Goal: Task Accomplishment & Management: Manage account settings

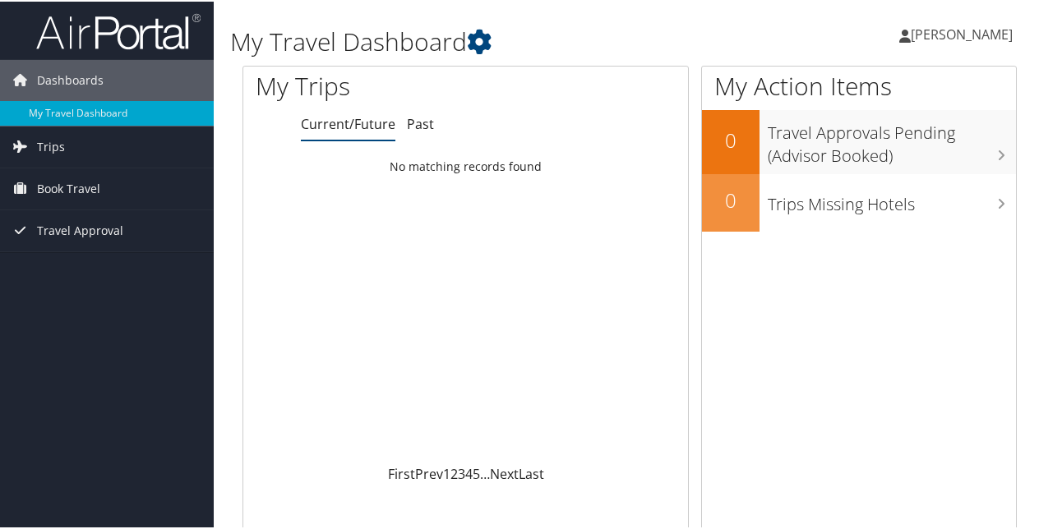
click at [926, 34] on span "[PERSON_NAME]" at bounding box center [962, 33] width 102 height 18
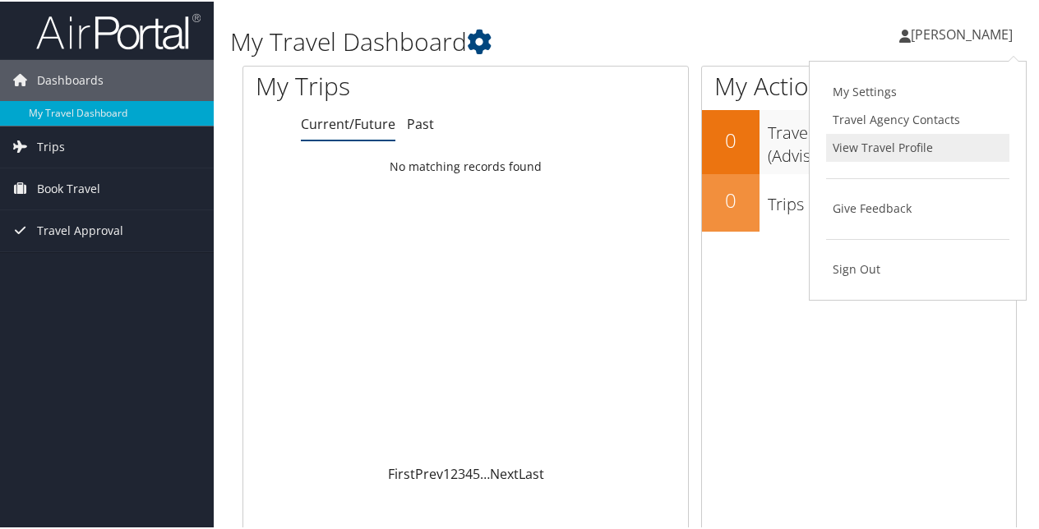
click at [887, 148] on link "View Travel Profile" at bounding box center [917, 146] width 183 height 28
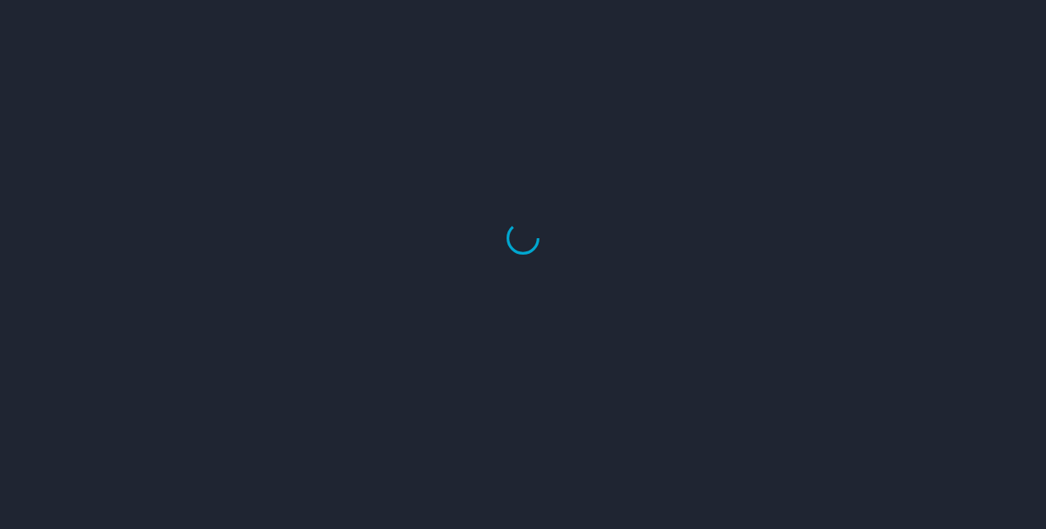
select select "US"
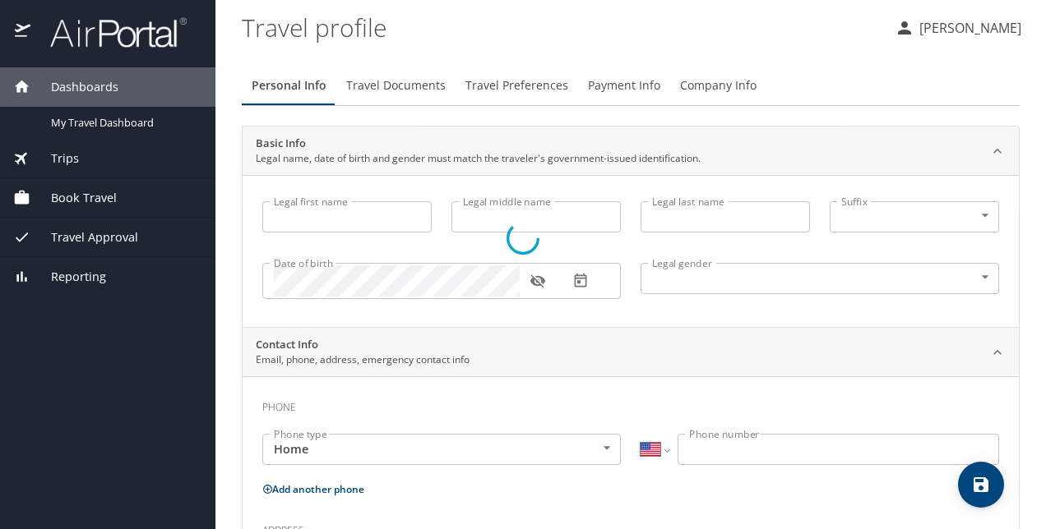
type input "Greg"
type input "Williams"
type input "Male"
select select "US"
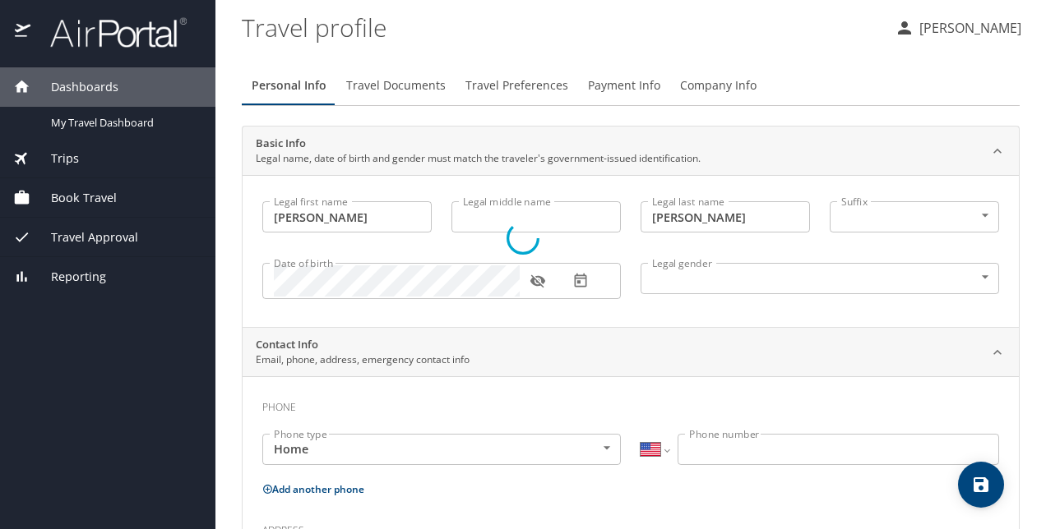
select select "NO"
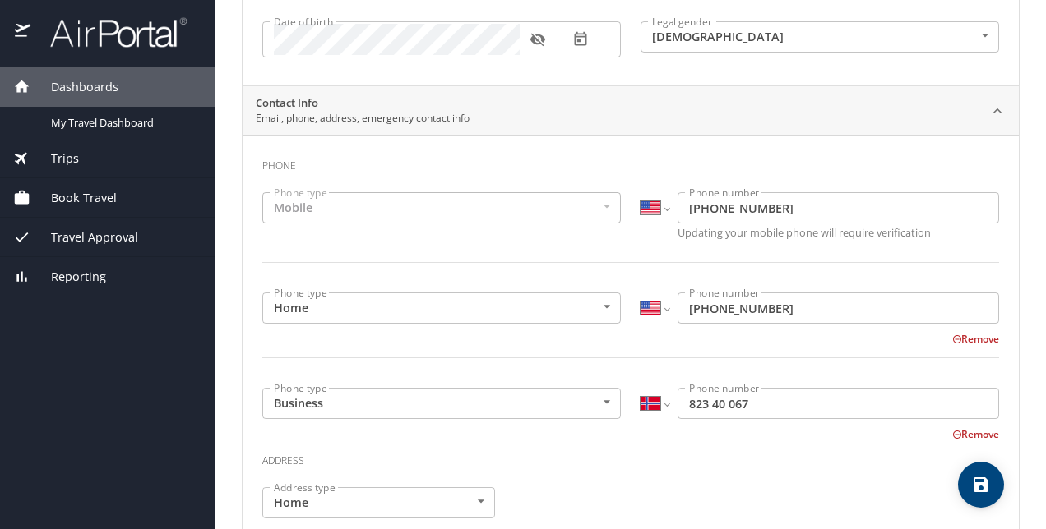
scroll to position [247, 0]
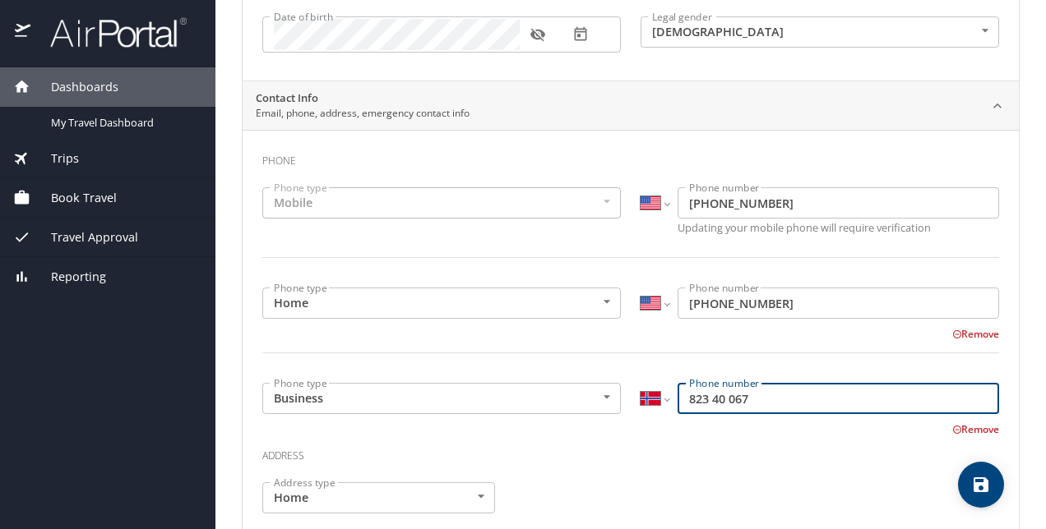
drag, startPoint x: 761, startPoint y: 399, endPoint x: 658, endPoint y: 401, distance: 103.6
click at [658, 401] on div "International Afghanistan Åland Islands Albania Algeria American Samoa Andorra …" at bounding box center [819, 398] width 358 height 31
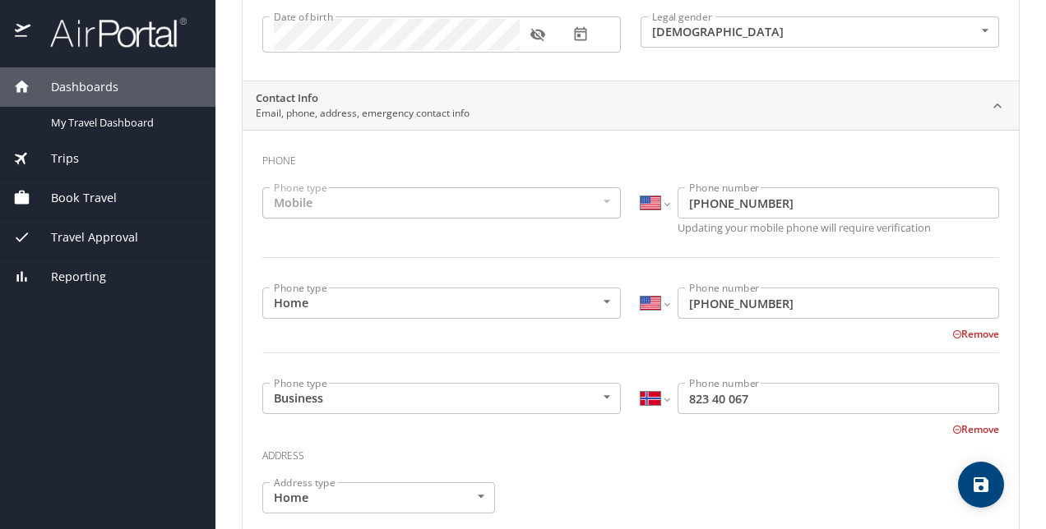
click at [953, 429] on button "Remove" at bounding box center [975, 430] width 47 height 14
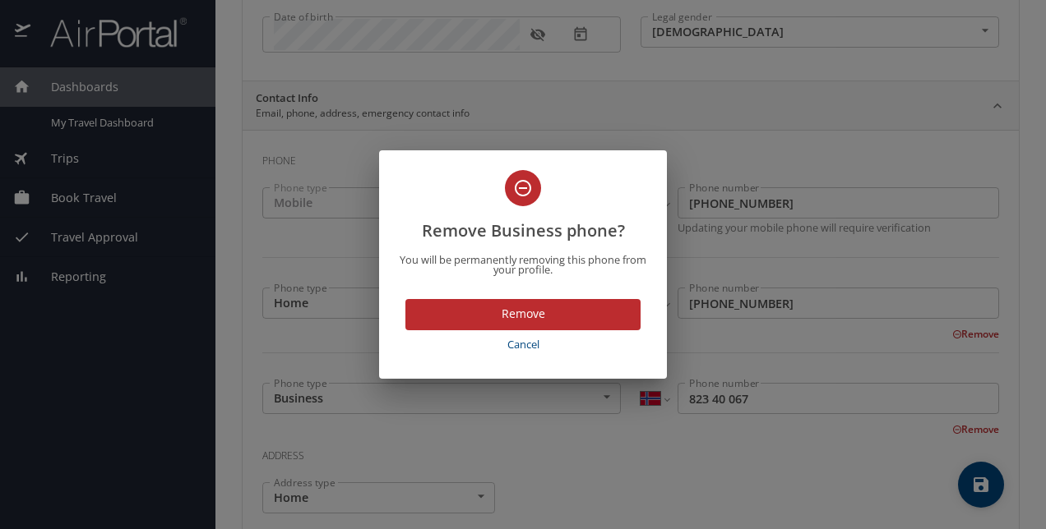
click at [551, 326] on button "Remove" at bounding box center [522, 315] width 235 height 32
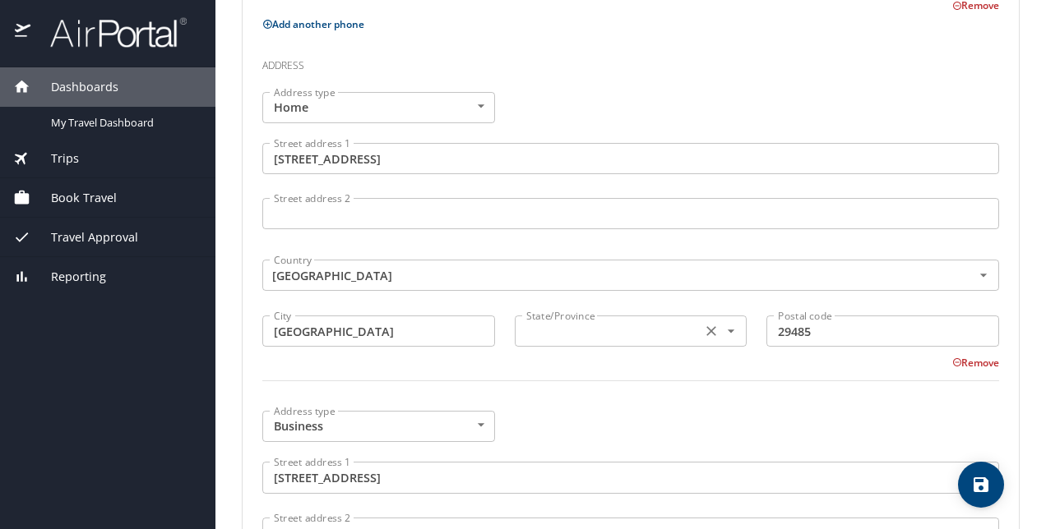
scroll to position [658, 0]
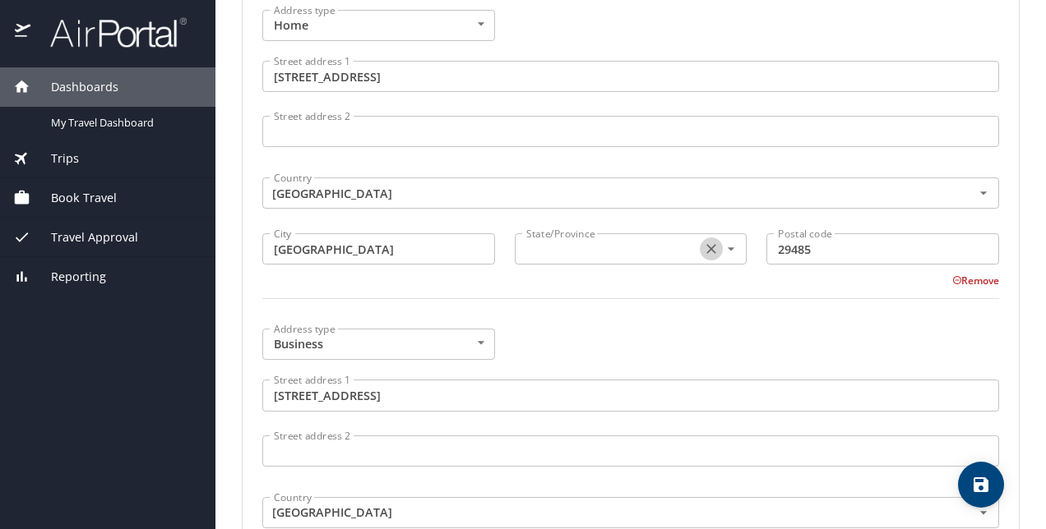
click at [707, 249] on icon "Clear" at bounding box center [711, 249] width 16 height 16
click at [725, 242] on icon "Open" at bounding box center [731, 249] width 16 height 16
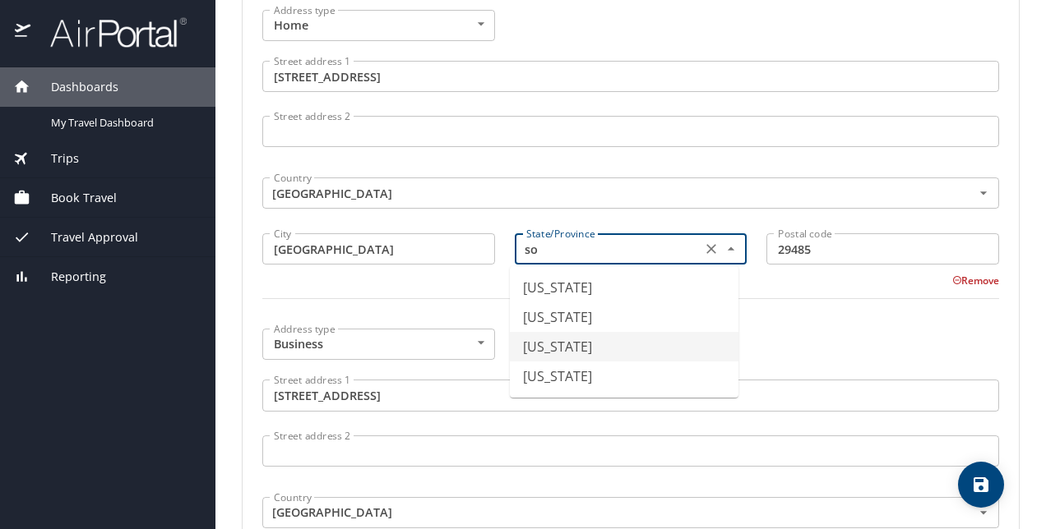
click at [594, 349] on li "South Carolina" at bounding box center [624, 347] width 229 height 30
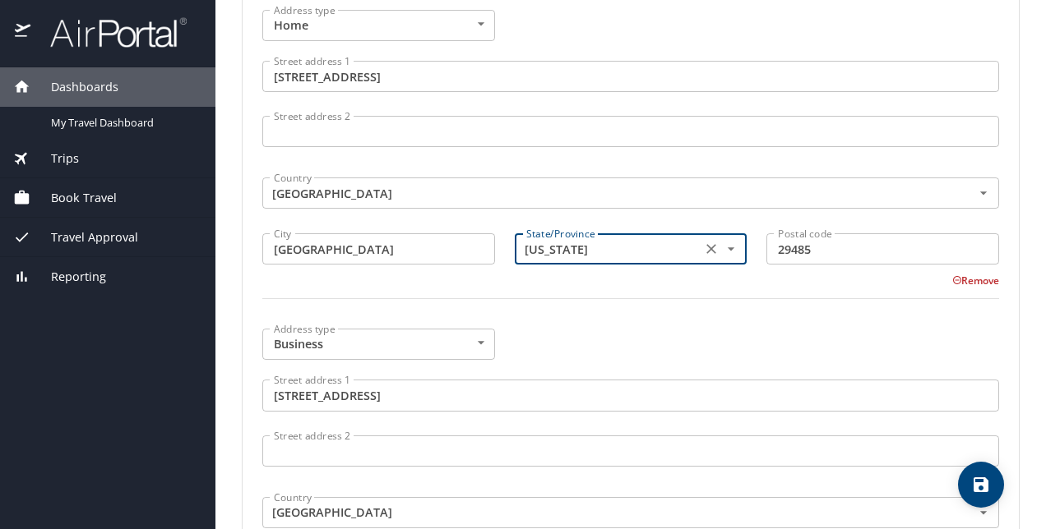
type input "South Carolina"
click at [622, 332] on div "Address type Business Business Address type Street address 1 171 Ashley Ave Str…" at bounding box center [630, 483] width 756 height 329
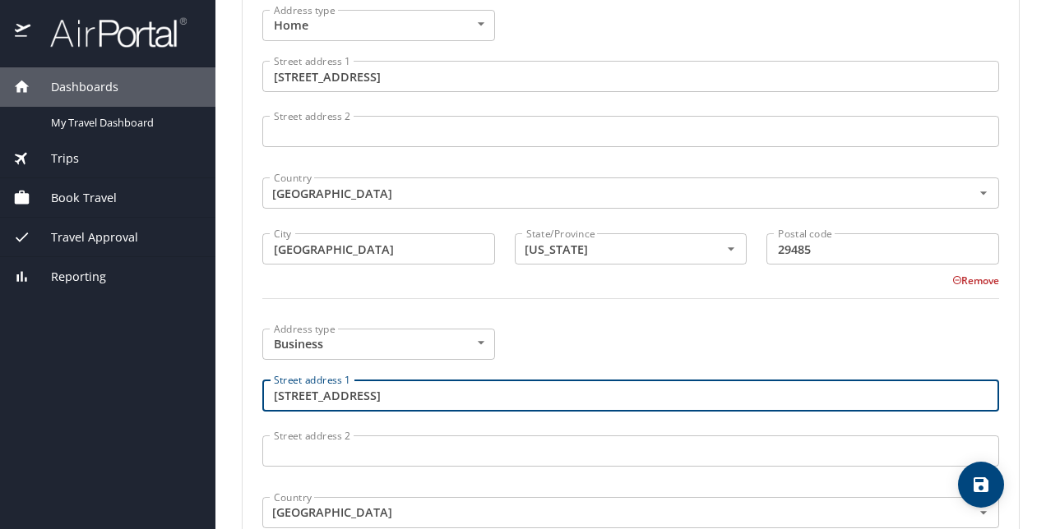
drag, startPoint x: 280, startPoint y: 398, endPoint x: 292, endPoint y: 398, distance: 12.3
click at [292, 398] on input "171 Ashley Ave" at bounding box center [630, 395] width 737 height 31
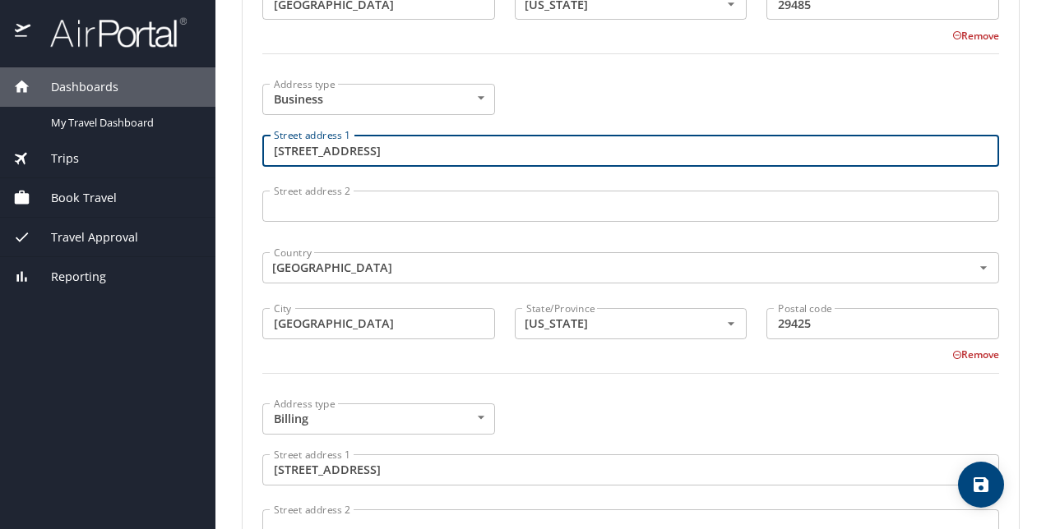
scroll to position [904, 0]
type input "169 Ashley Ave"
click at [619, 393] on div at bounding box center [630, 382] width 756 height 40
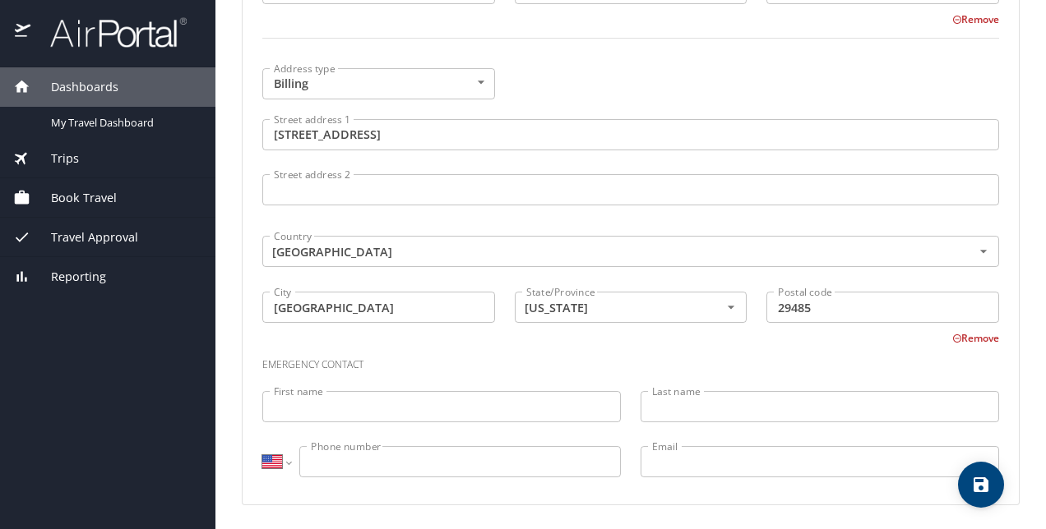
scroll to position [1239, 0]
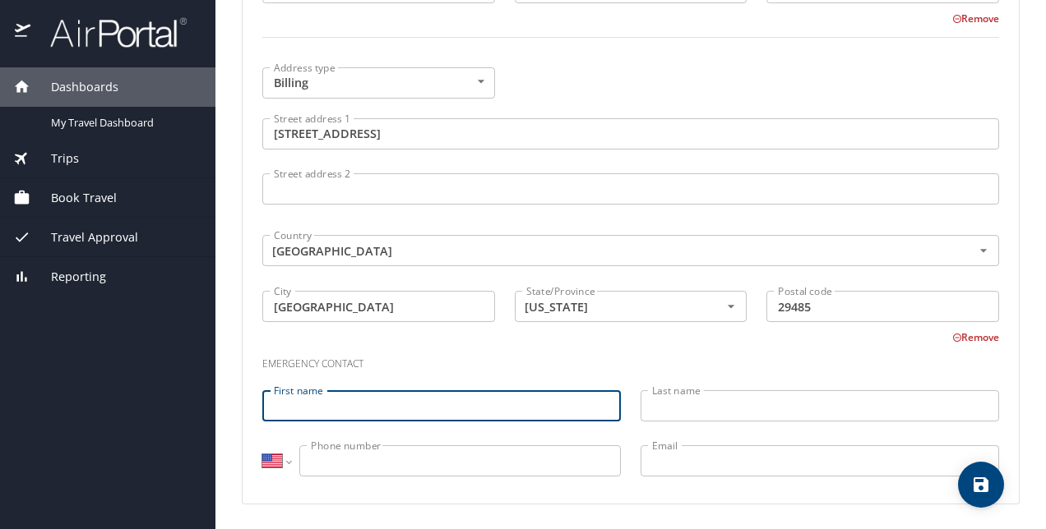
click at [459, 418] on input "First name" at bounding box center [441, 406] width 358 height 31
type input "Noel"
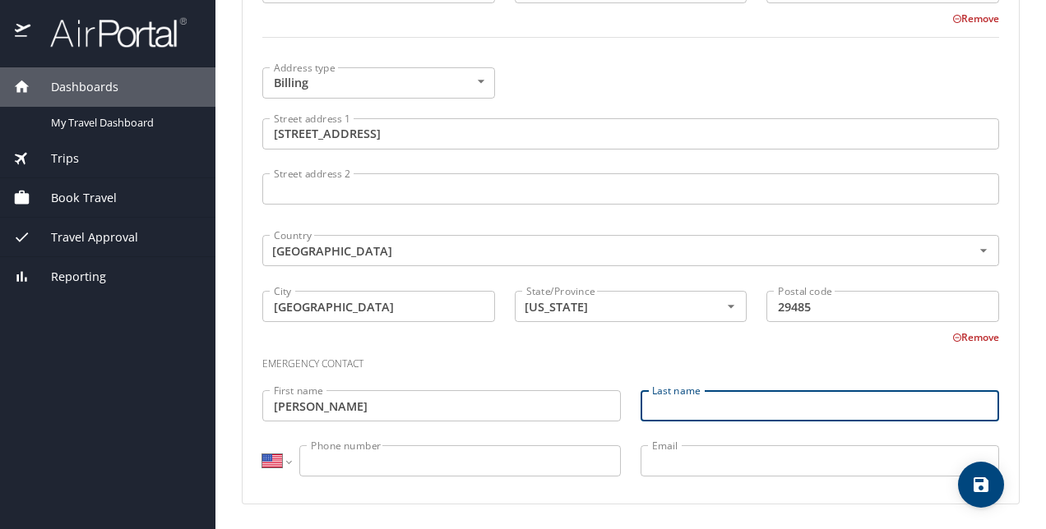
click at [712, 395] on input "Last name" at bounding box center [819, 406] width 358 height 31
type input "Williams"
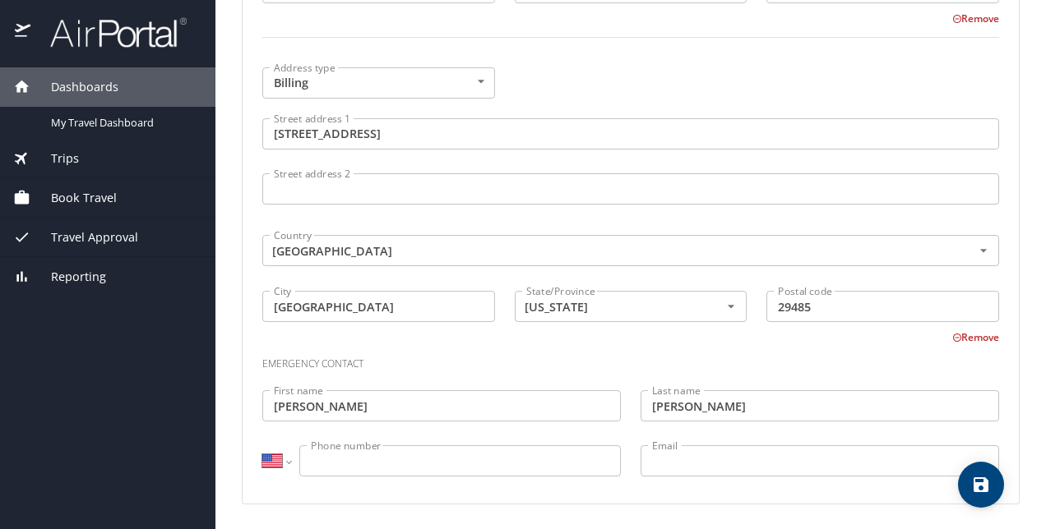
click at [465, 461] on input "Phone number" at bounding box center [459, 461] width 321 height 31
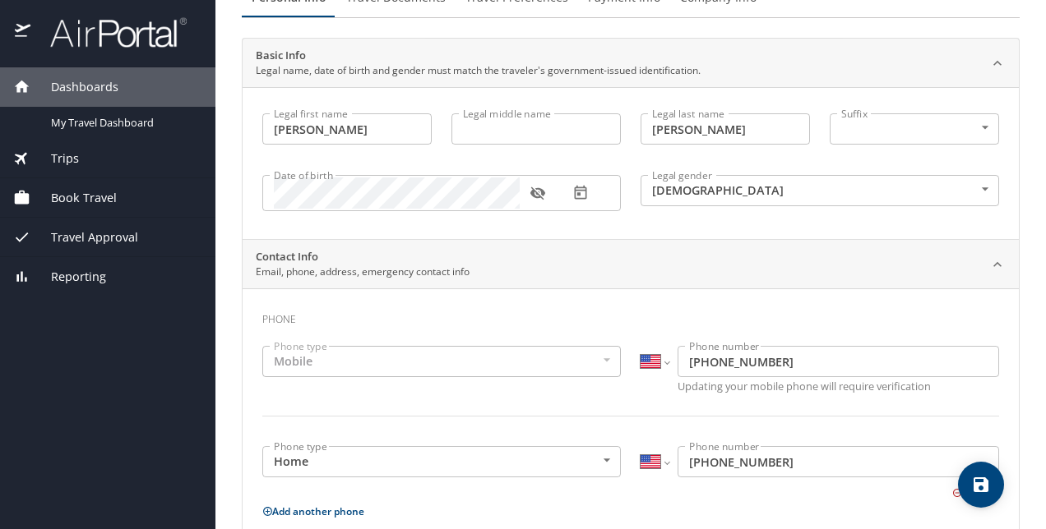
scroll to position [0, 0]
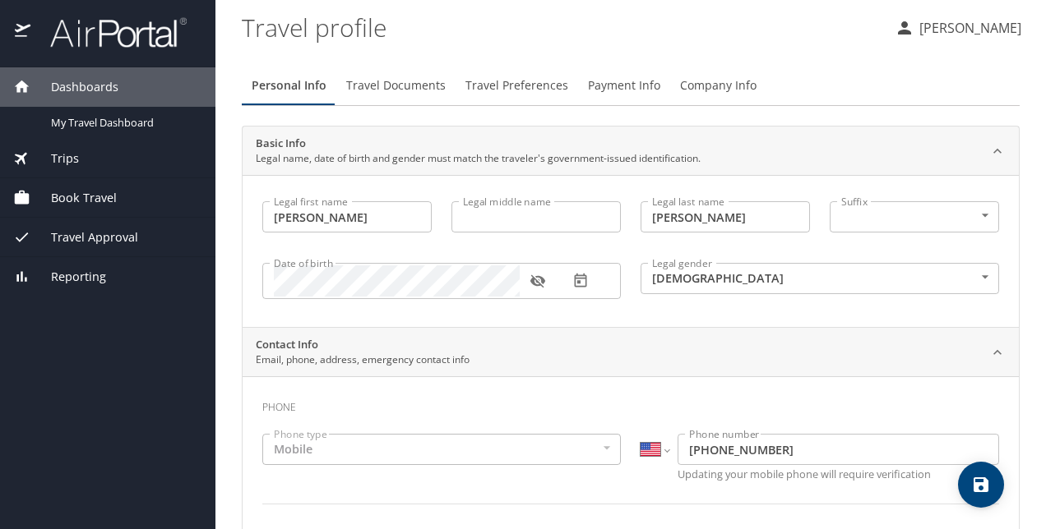
type input "(478) 234-0064"
click at [395, 87] on span "Travel Documents" at bounding box center [395, 86] width 99 height 21
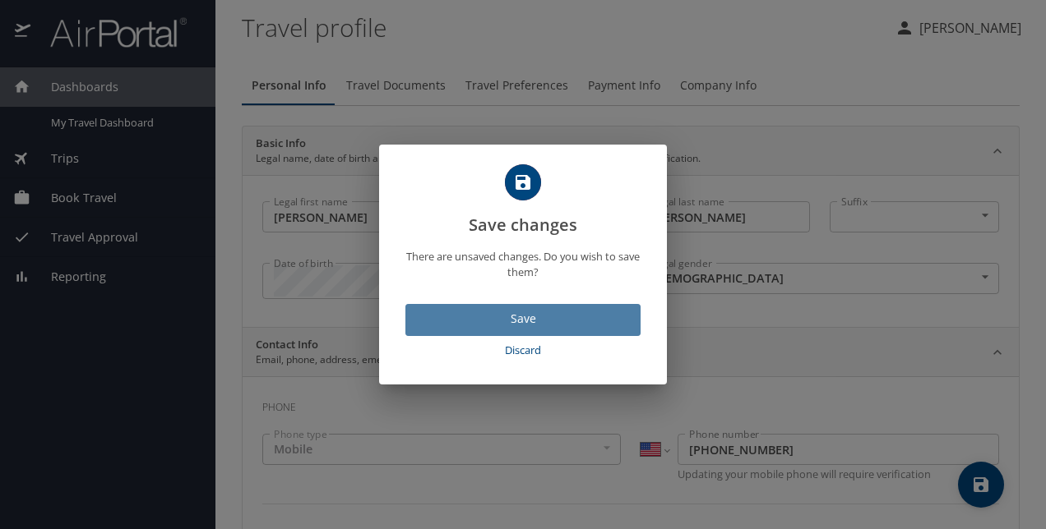
click at [518, 318] on span "Save" at bounding box center [522, 319] width 209 height 21
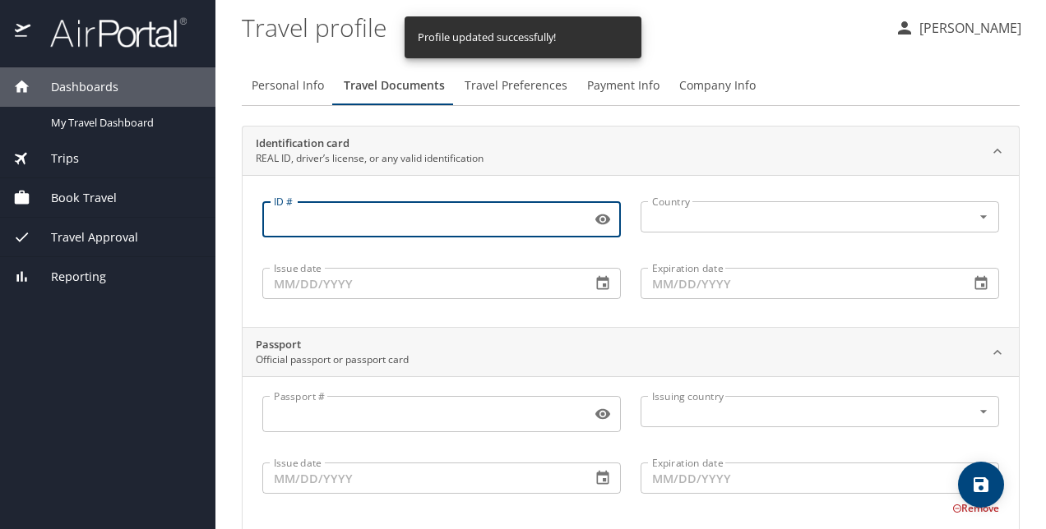
click at [329, 215] on input "ID #" at bounding box center [423, 219] width 322 height 31
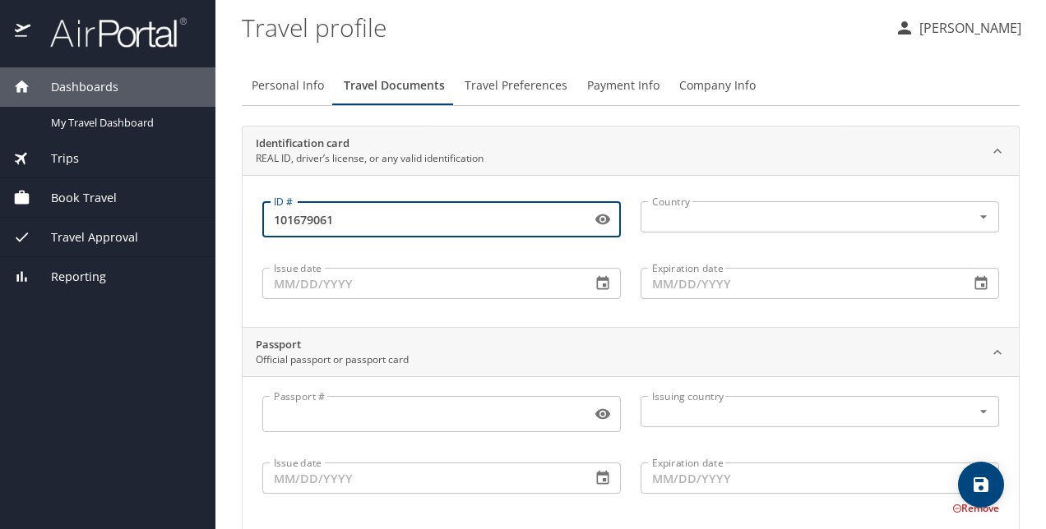
type input "101679061"
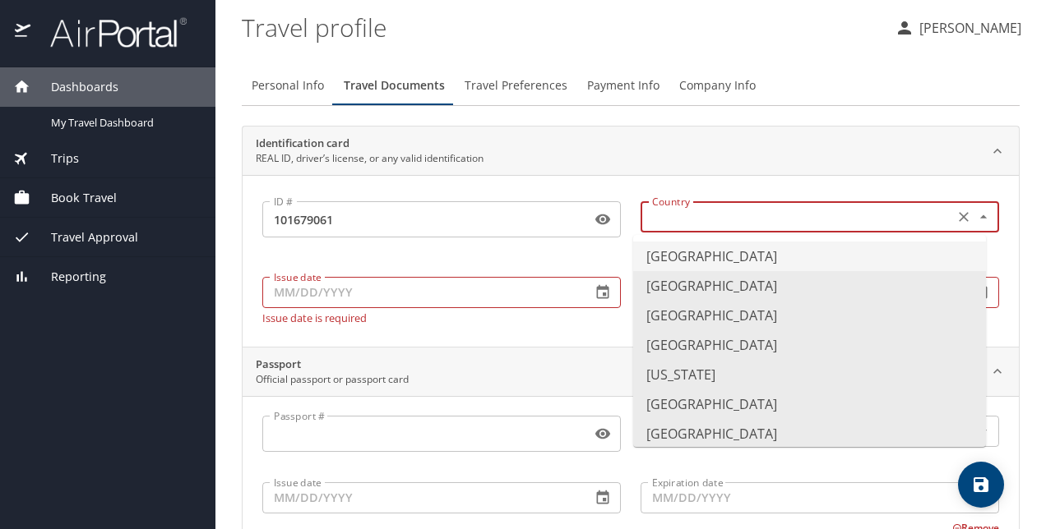
click at [679, 218] on input "text" at bounding box center [795, 216] width 300 height 21
click at [713, 252] on li "United States of America" at bounding box center [809, 257] width 353 height 30
type input "United States of America"
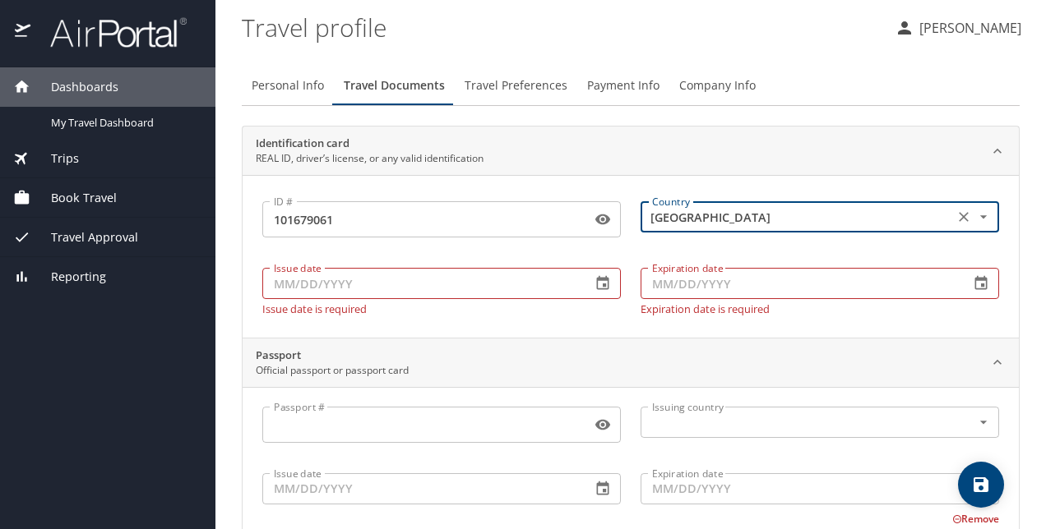
click at [335, 281] on input "Issue date" at bounding box center [420, 283] width 316 height 31
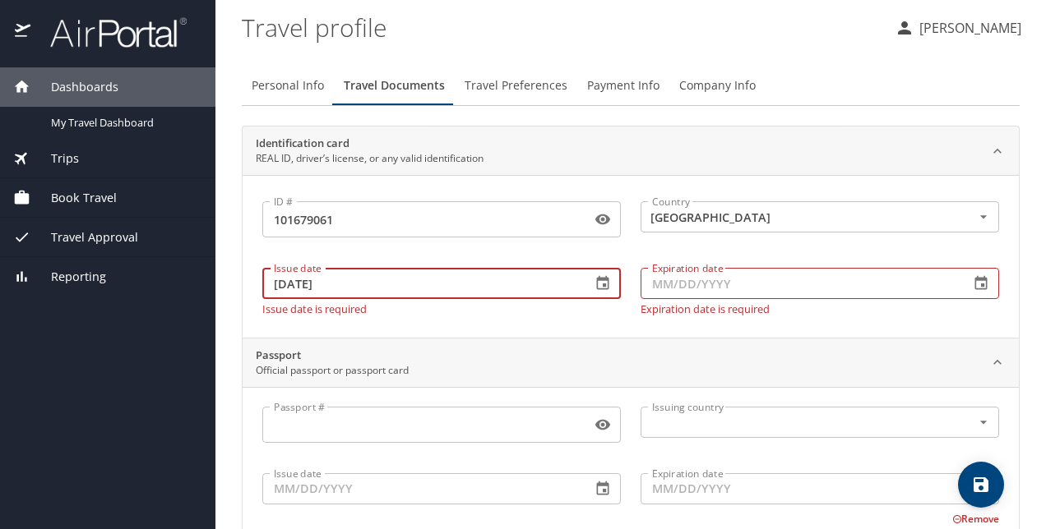
type input "07/15/2022"
click at [651, 275] on input "Expiration date" at bounding box center [798, 283] width 316 height 31
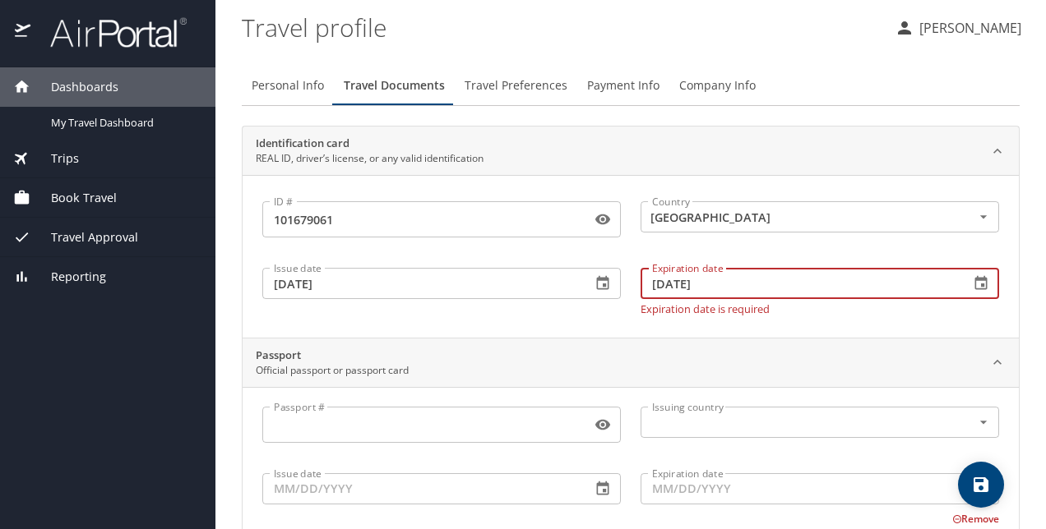
type input "07/15/2030"
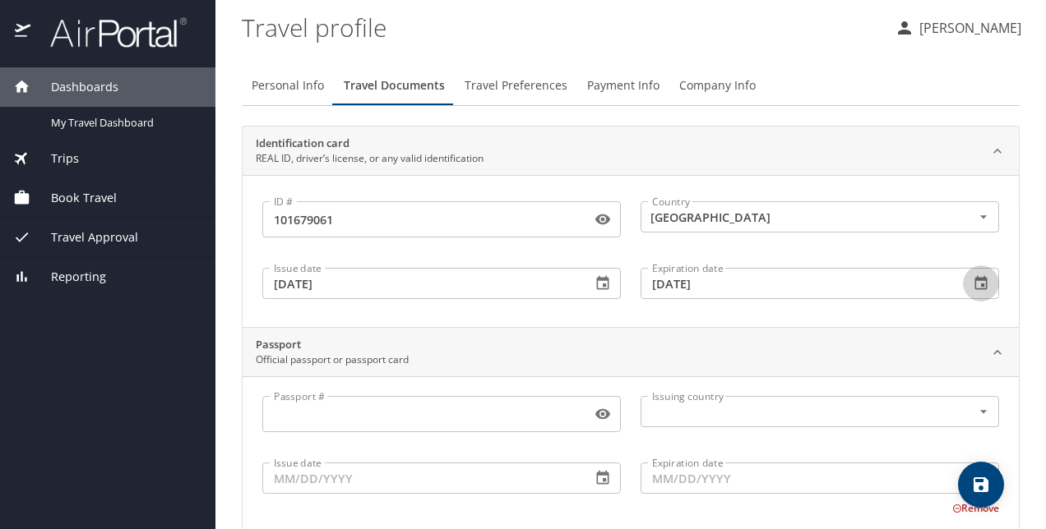
click at [412, 431] on div "Passport #" at bounding box center [441, 414] width 358 height 36
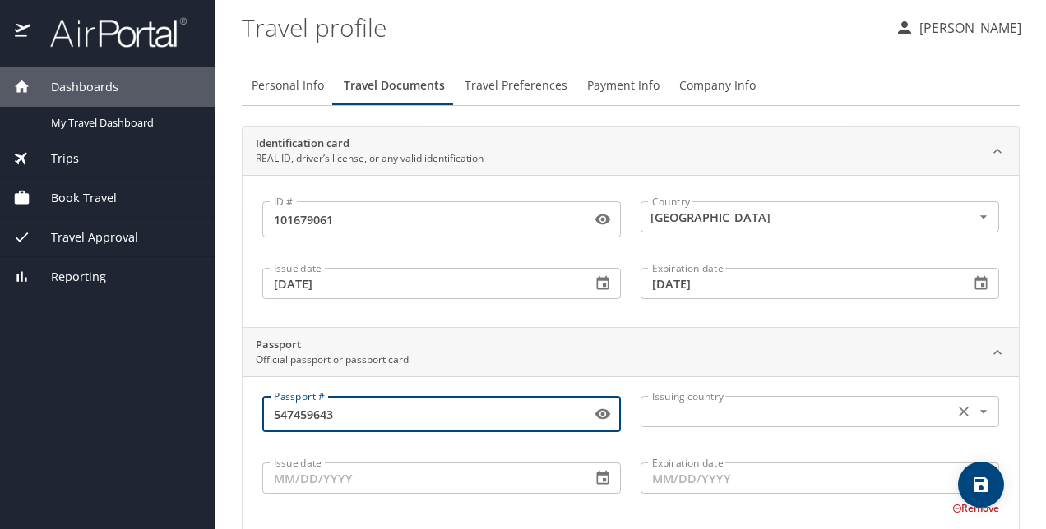
type input "547459643"
click at [684, 409] on input "text" at bounding box center [795, 411] width 300 height 21
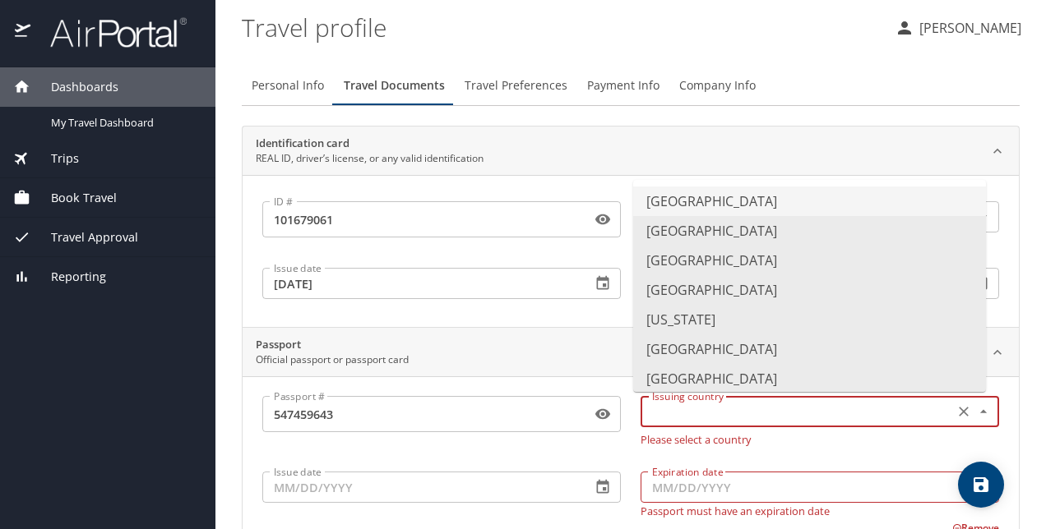
click at [720, 205] on li "United States of America" at bounding box center [809, 202] width 353 height 30
type input "United States of America"
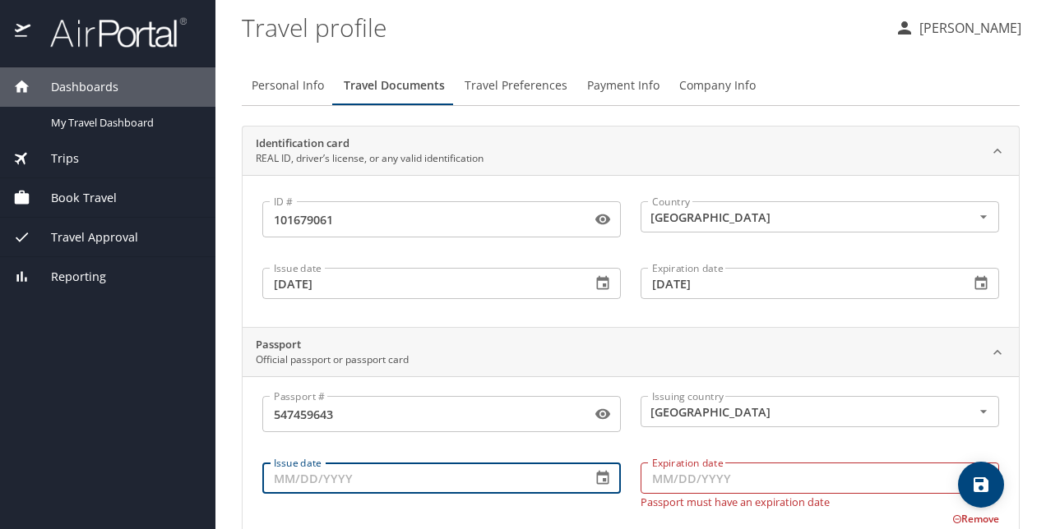
click at [336, 485] on input "Issue date" at bounding box center [420, 478] width 316 height 31
type input "06/16/2016"
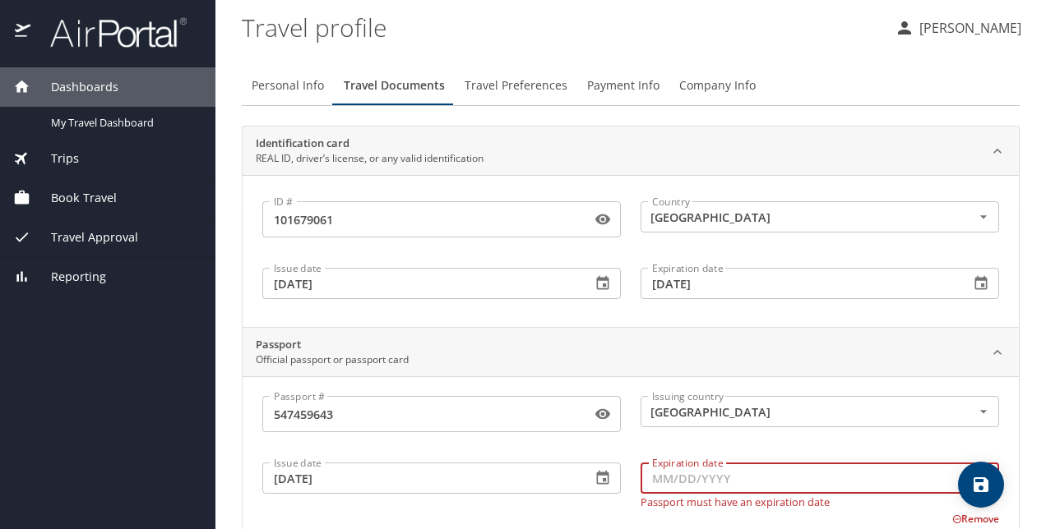
click at [656, 481] on input "Expiration date" at bounding box center [798, 478] width 316 height 31
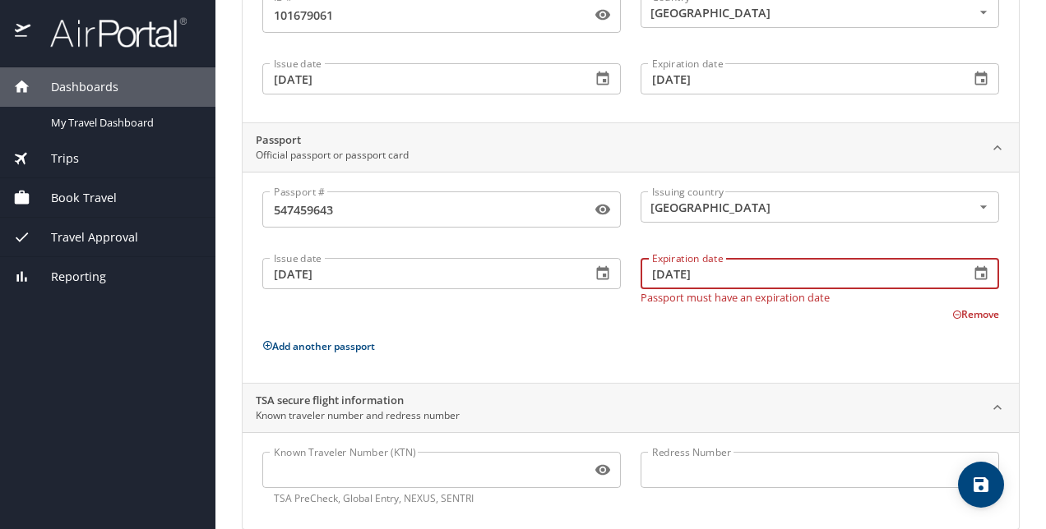
scroll to position [229, 0]
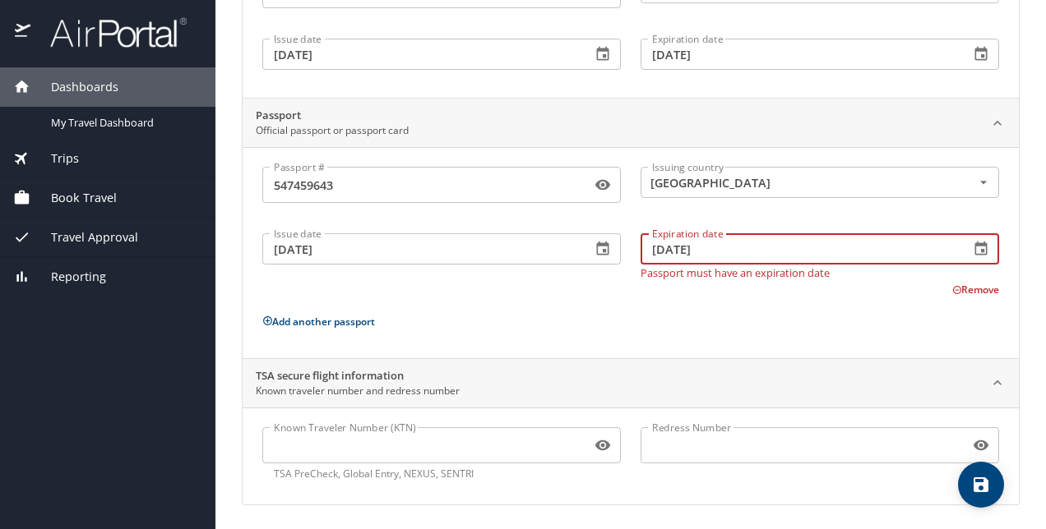
type input "06/05/2026"
click at [364, 439] on input "Known Traveler Number (KTN)" at bounding box center [423, 445] width 322 height 31
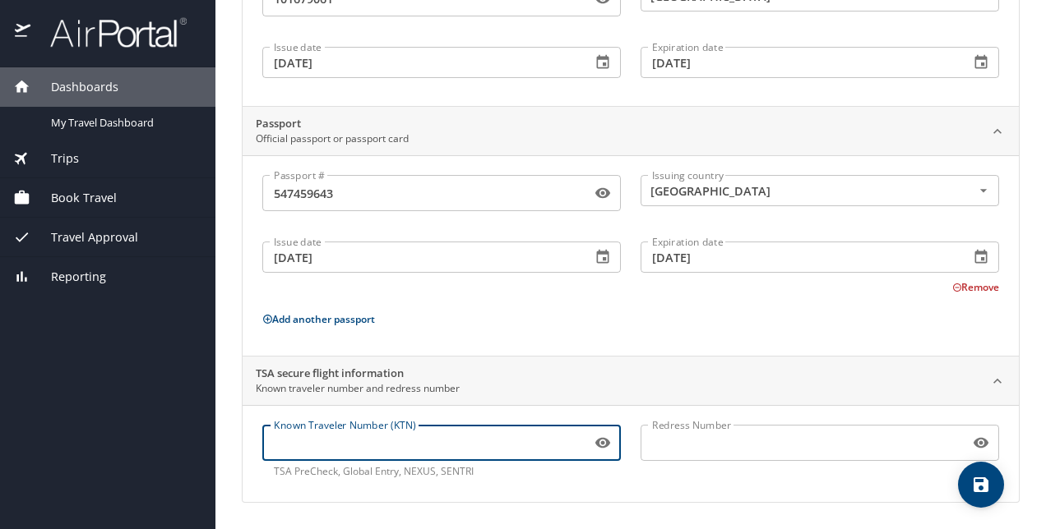
scroll to position [219, 0]
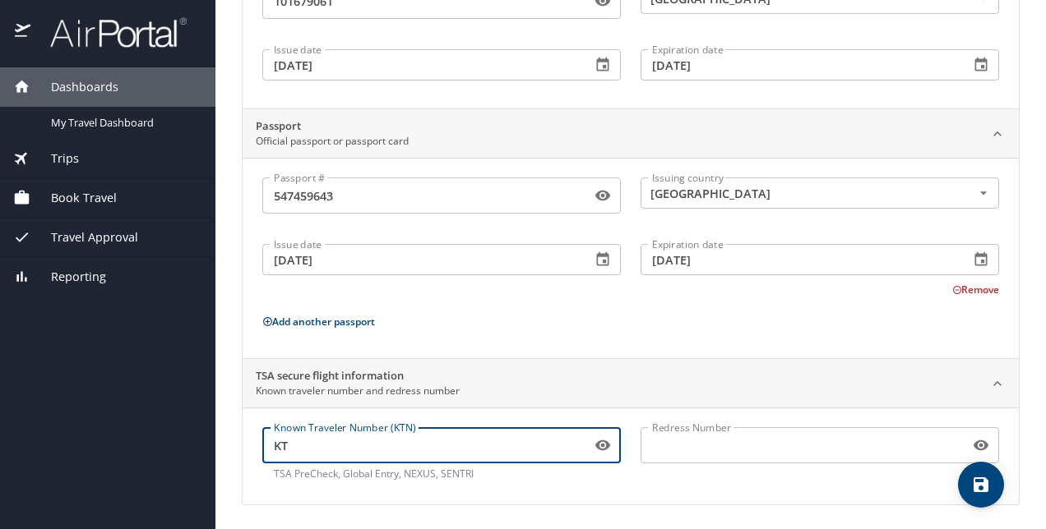
type input "K"
type input "TT13YXQ8B"
click at [667, 437] on input "Redress Number" at bounding box center [801, 445] width 322 height 31
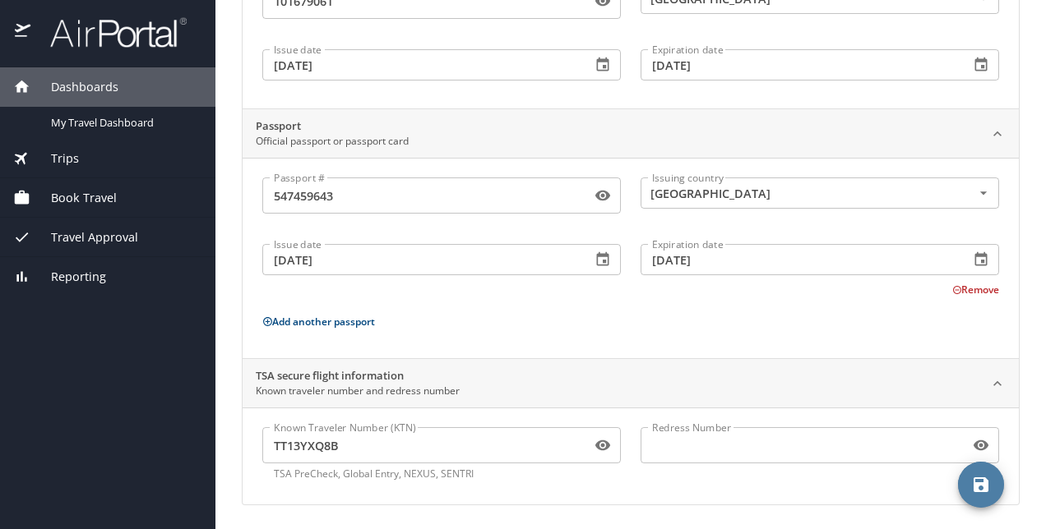
scroll to position [0, 0]
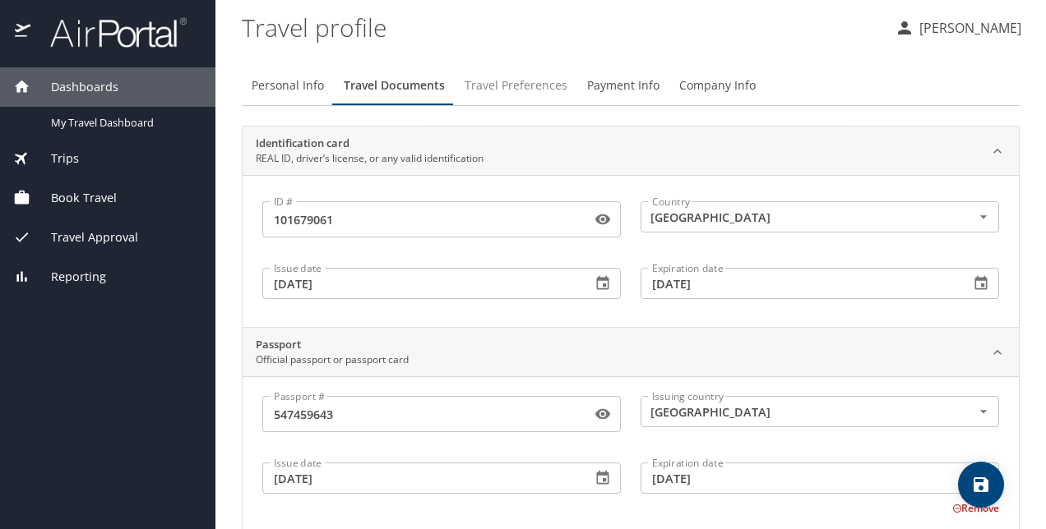
click at [531, 87] on span "Travel Preferences" at bounding box center [516, 86] width 103 height 21
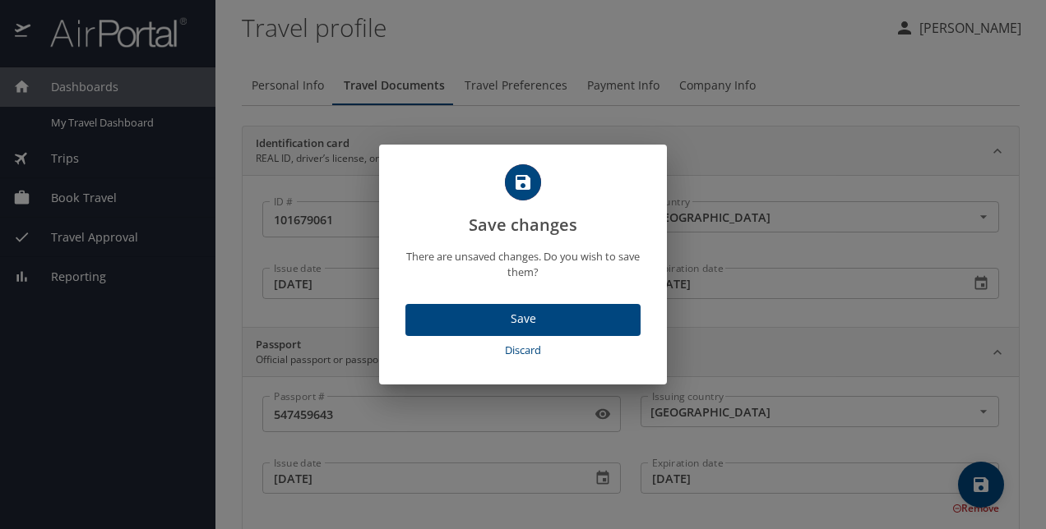
click at [525, 320] on span "Save" at bounding box center [522, 319] width 209 height 21
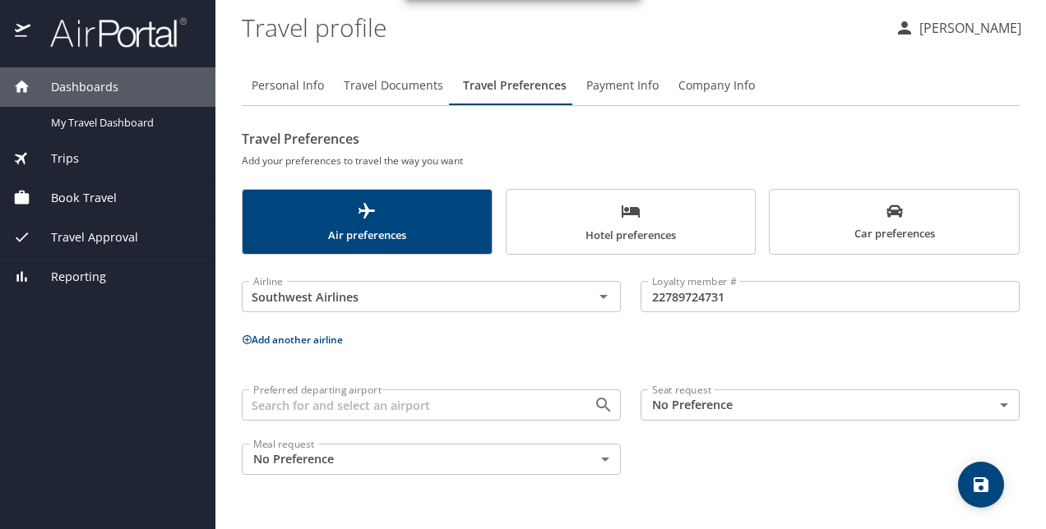
click at [247, 340] on icon at bounding box center [247, 339] width 9 height 9
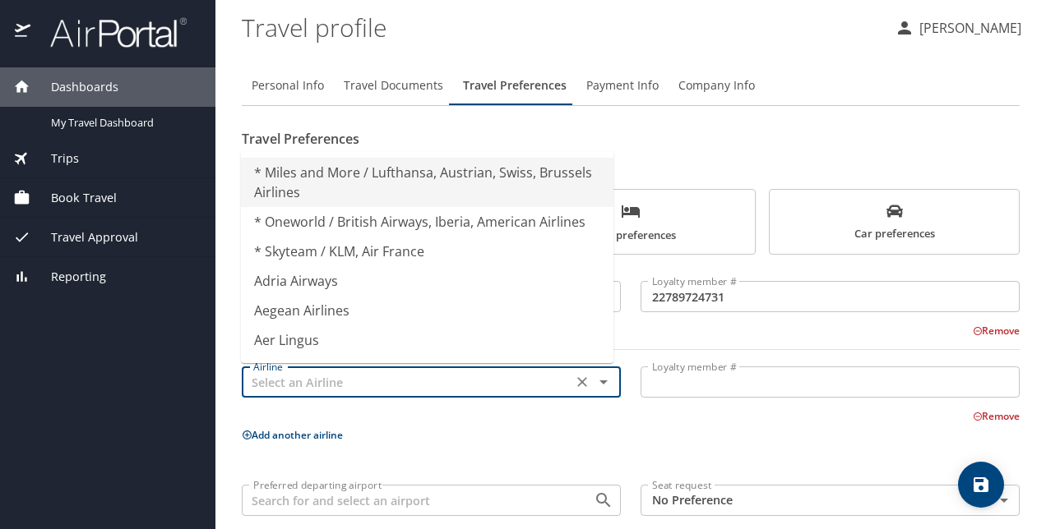
click at [280, 378] on input "text" at bounding box center [407, 382] width 321 height 21
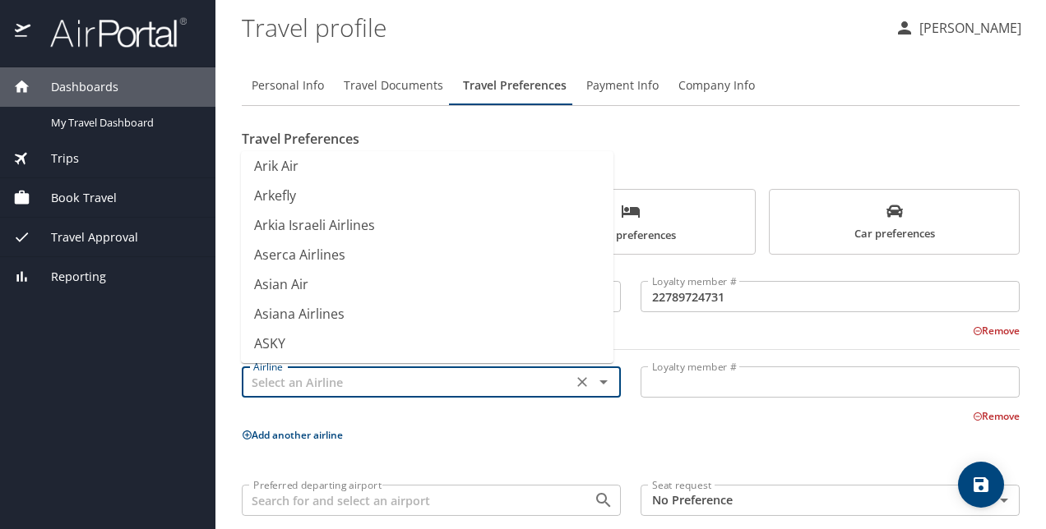
scroll to position [2549, 0]
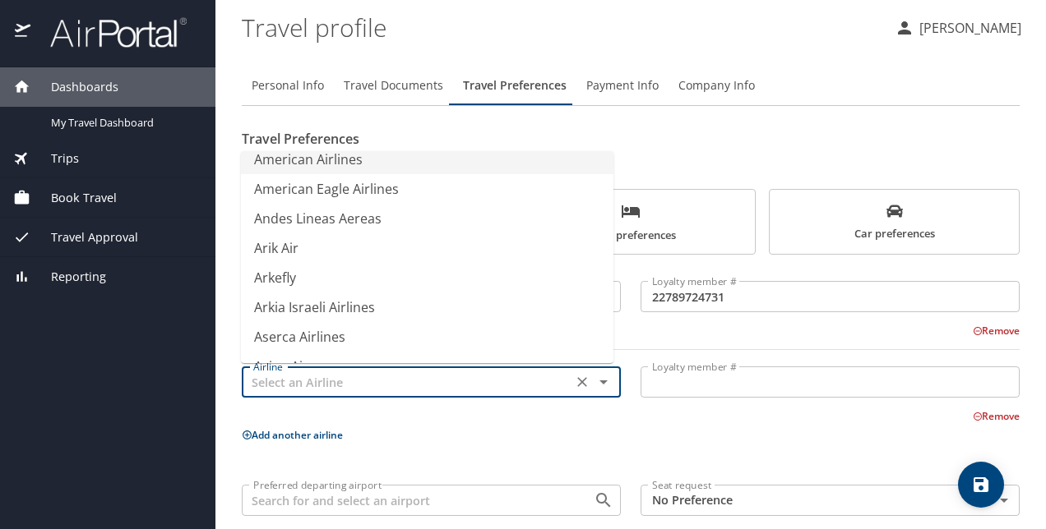
click at [324, 163] on li "American Airlines" at bounding box center [427, 160] width 372 height 30
type input "American Airlines"
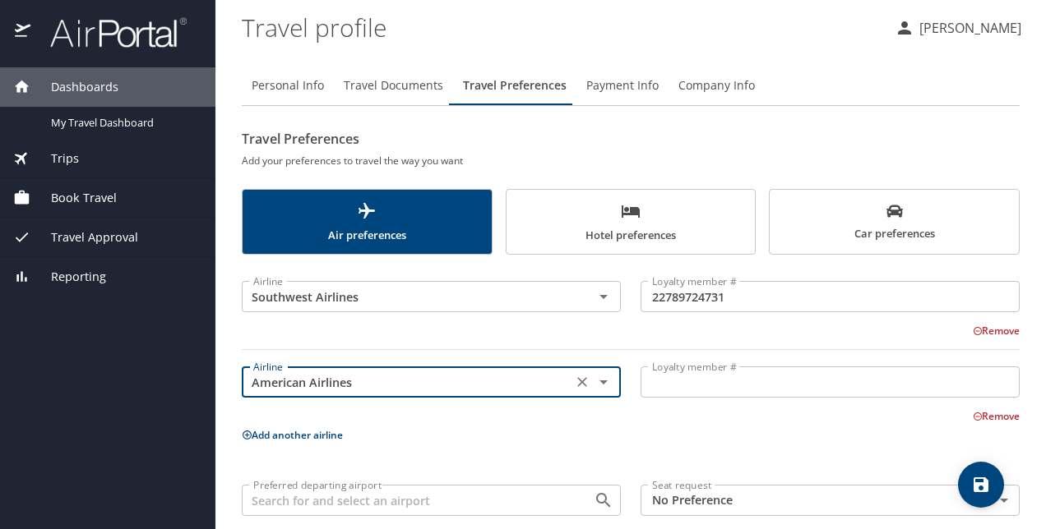
click at [670, 380] on input "Loyalty member #" at bounding box center [829, 382] width 379 height 31
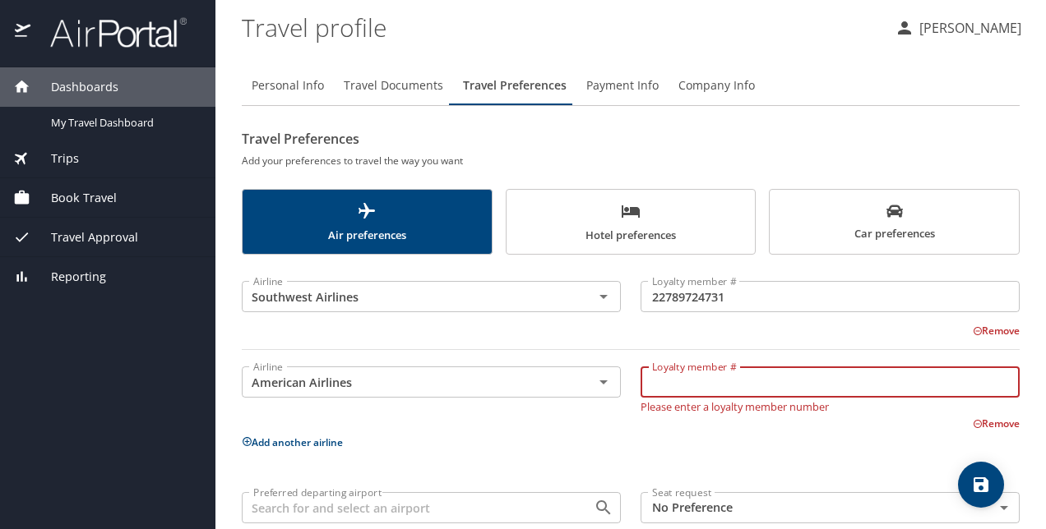
type input "e"
type input "EN16J72"
click at [648, 451] on div "Airline Southwest Airlines Airline Loyalty member # 22789724731 Loyalty member …" at bounding box center [631, 426] width 778 height 323
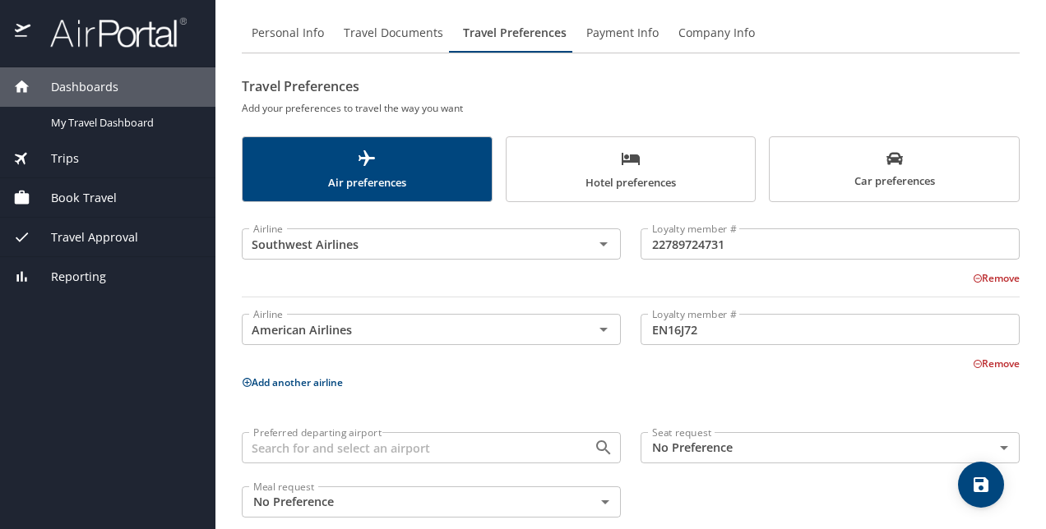
scroll to position [76, 0]
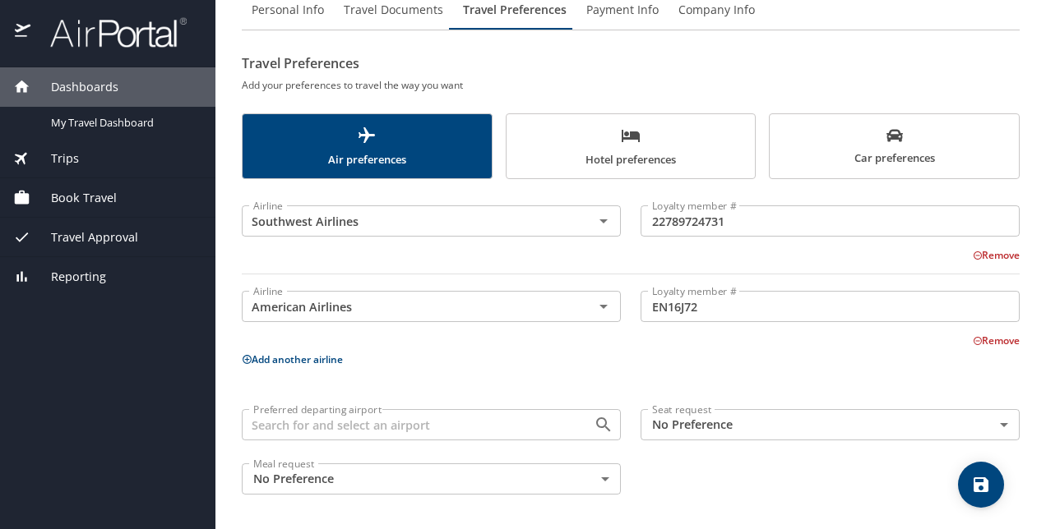
click at [554, 425] on input "Preferred departing airport" at bounding box center [407, 424] width 321 height 21
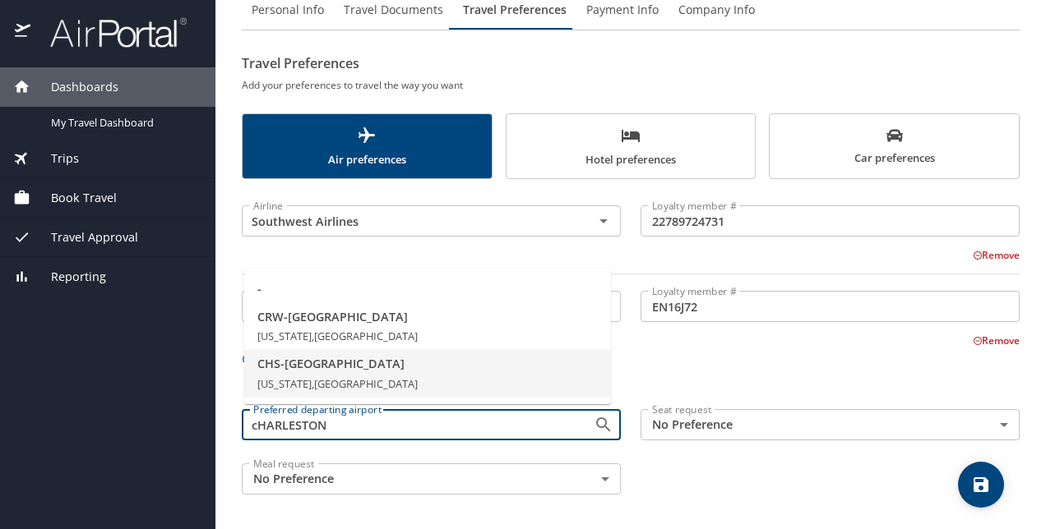
click at [331, 370] on span "CHS - Charleston" at bounding box center [427, 364] width 340 height 18
type input "CHS - Charleston"
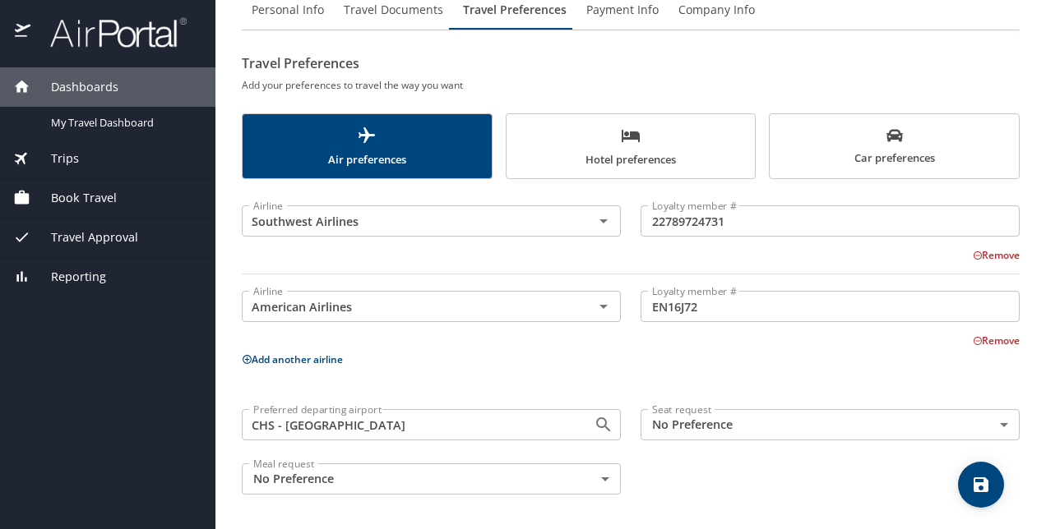
click at [700, 459] on div "Preferred departing airport CHS - Charleston Preferred departing airport Seat r…" at bounding box center [630, 452] width 797 height 105
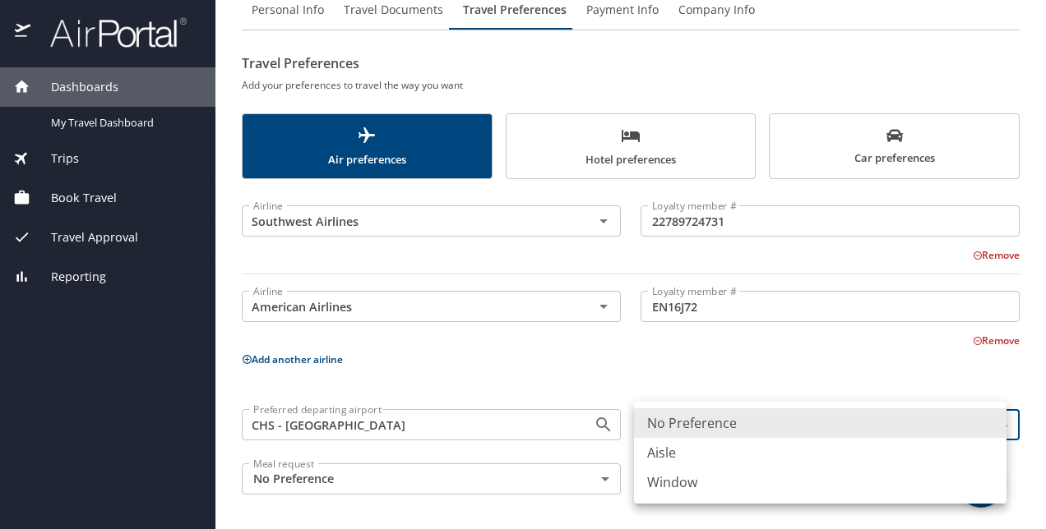
click at [715, 431] on body "Dashboards My Travel Dashboard Trips Current / Future Trips Past Trips Trips Mi…" at bounding box center [523, 264] width 1046 height 529
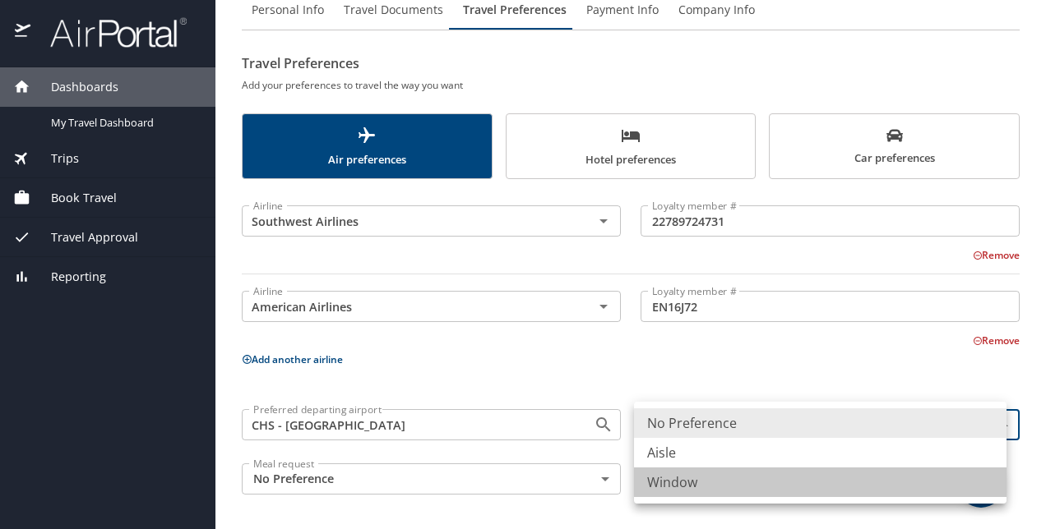
click at [673, 481] on li "Window" at bounding box center [820, 483] width 372 height 30
type input "Window"
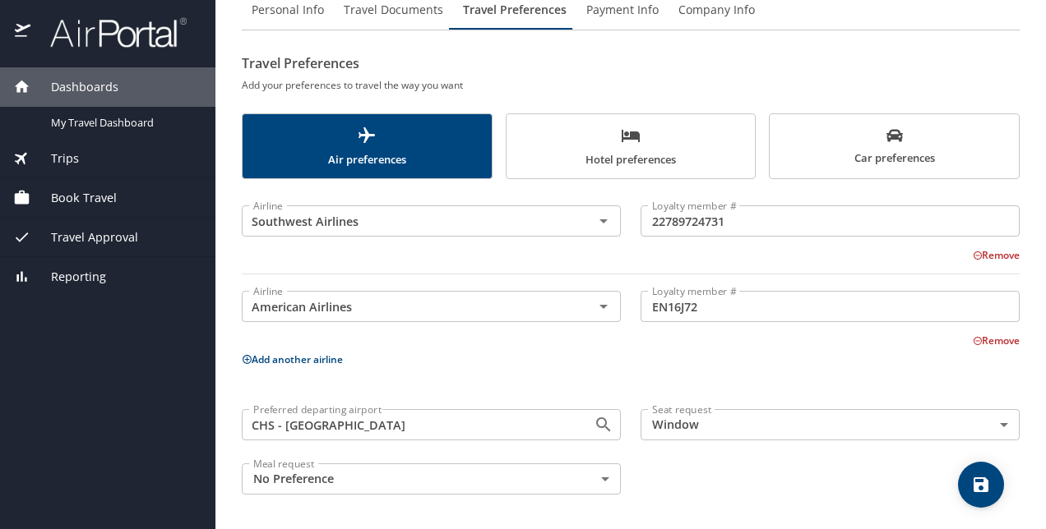
click at [604, 383] on div "Airline Southwest Airlines Airline Loyalty member # 22789724731 Loyalty member …" at bounding box center [631, 347] width 778 height 316
click at [656, 141] on span "Hotel preferences" at bounding box center [630, 148] width 229 height 44
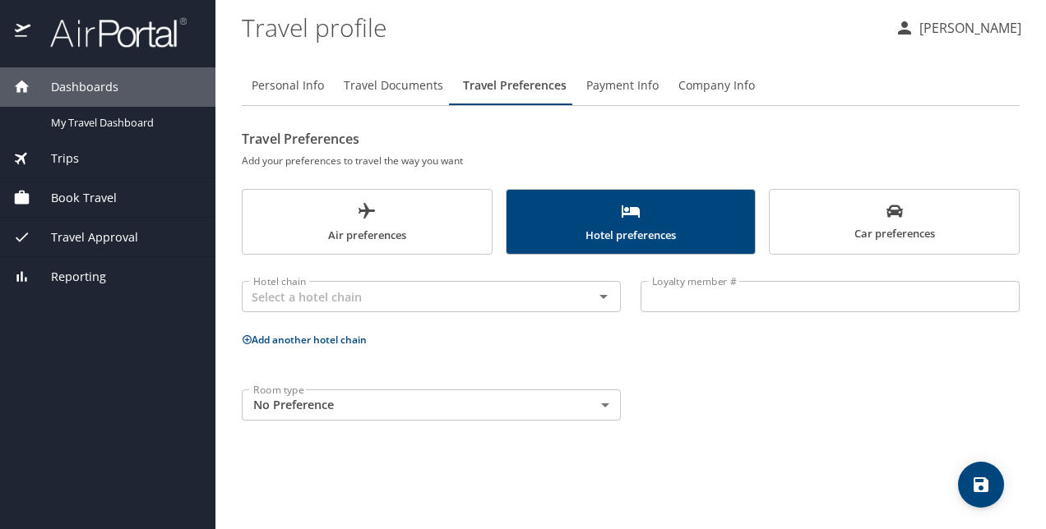
scroll to position [0, 0]
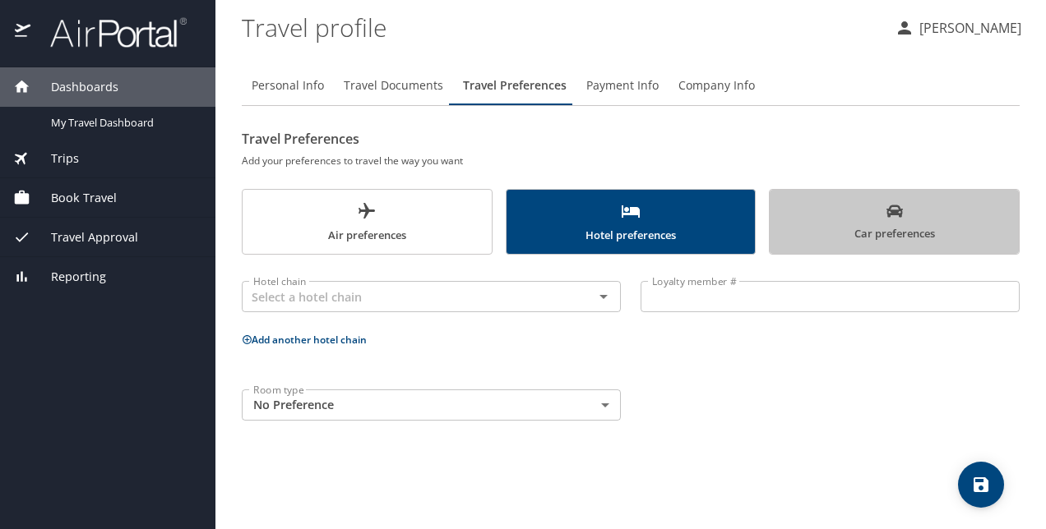
click at [842, 205] on span "Car preferences" at bounding box center [893, 223] width 229 height 40
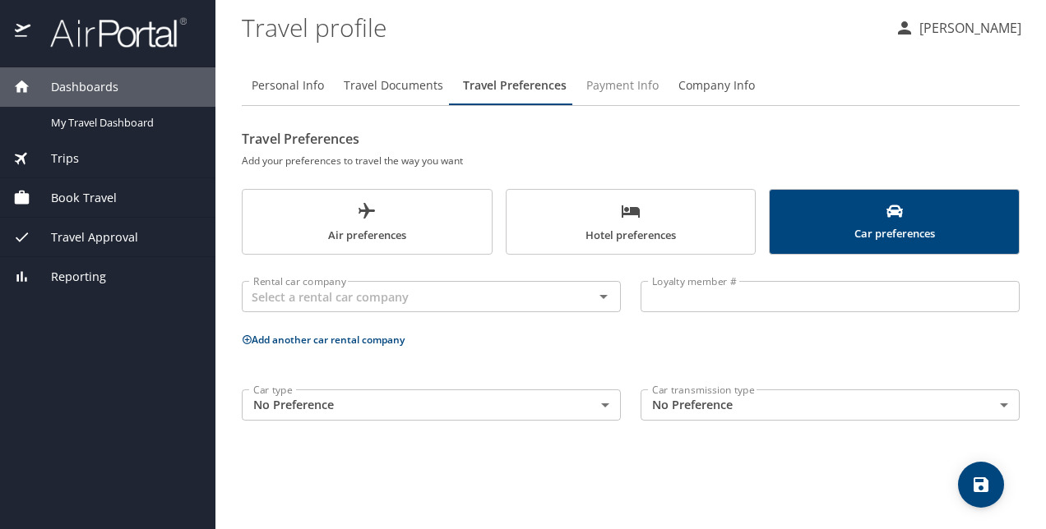
click at [614, 81] on span "Payment Info" at bounding box center [622, 86] width 72 height 21
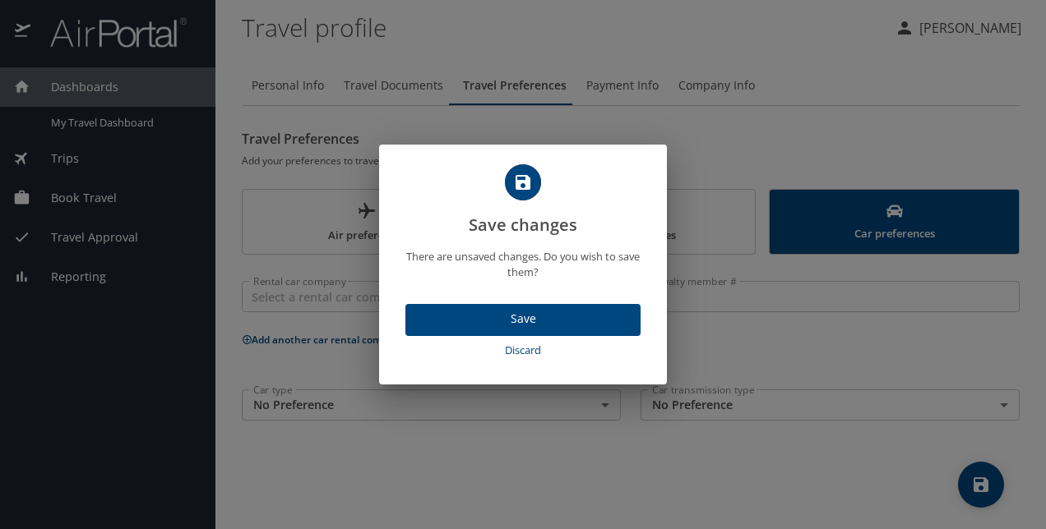
click at [550, 311] on span "Save" at bounding box center [522, 319] width 209 height 21
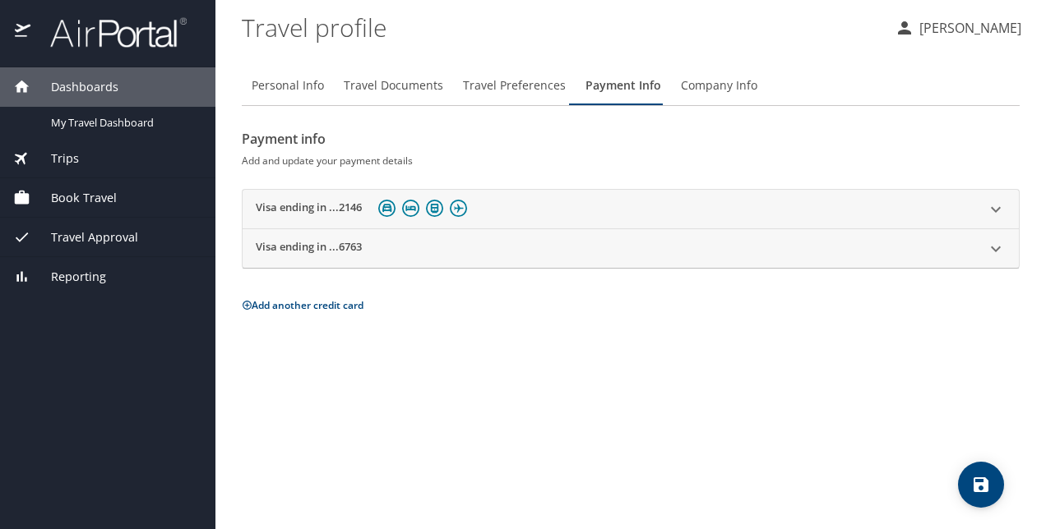
click at [997, 213] on icon at bounding box center [996, 210] width 20 height 20
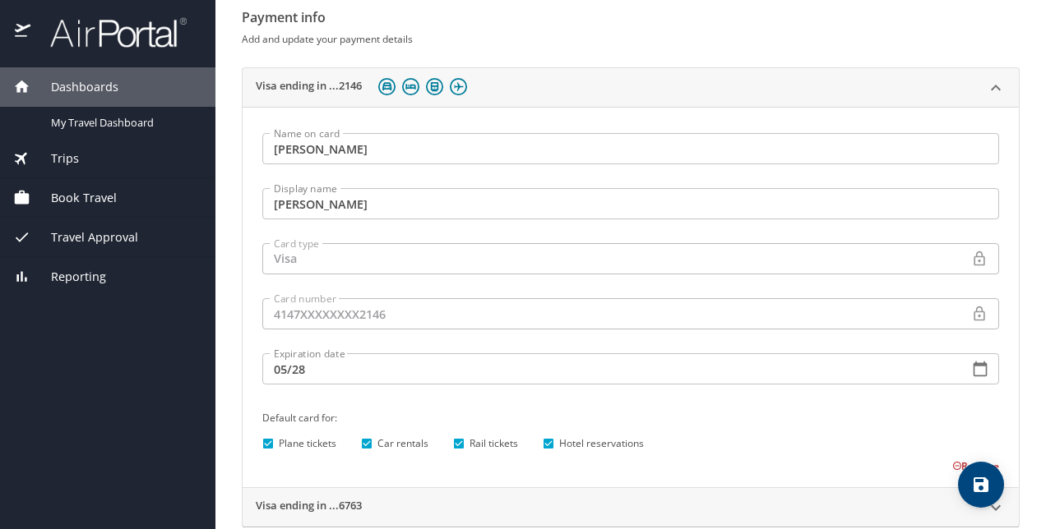
scroll to position [164, 0]
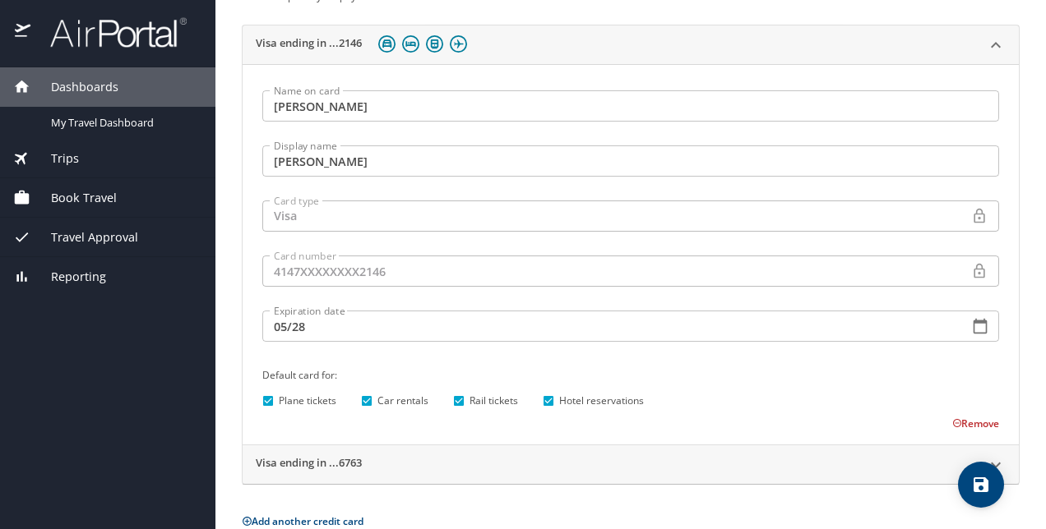
click at [959, 421] on button "Remove" at bounding box center [975, 424] width 47 height 14
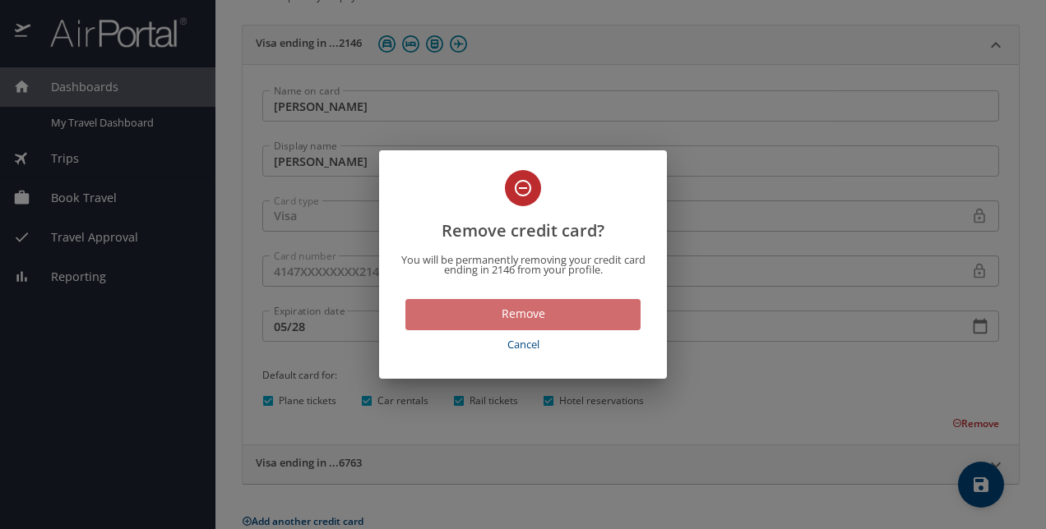
click at [577, 316] on span "Remove" at bounding box center [522, 314] width 209 height 21
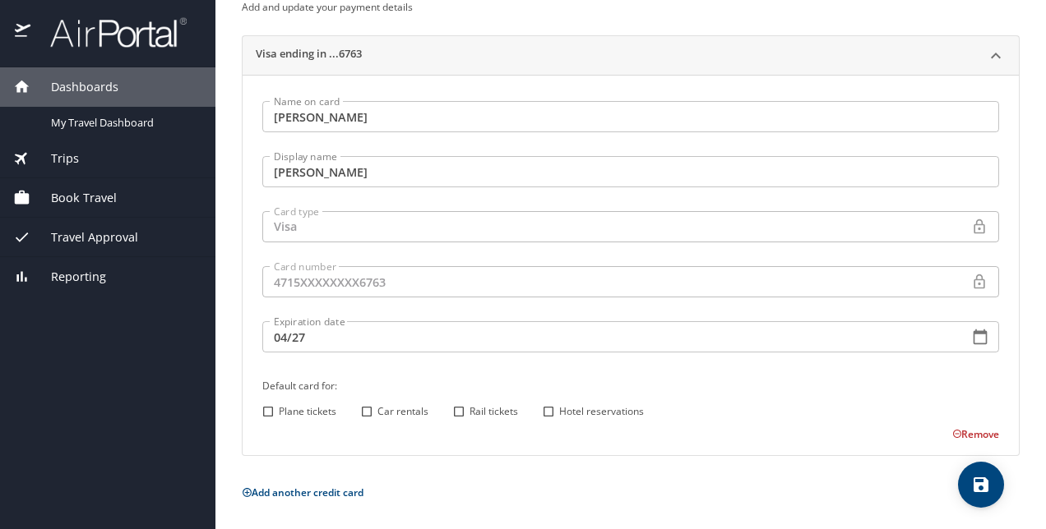
scroll to position [152, 0]
click at [991, 54] on icon at bounding box center [996, 57] width 10 height 6
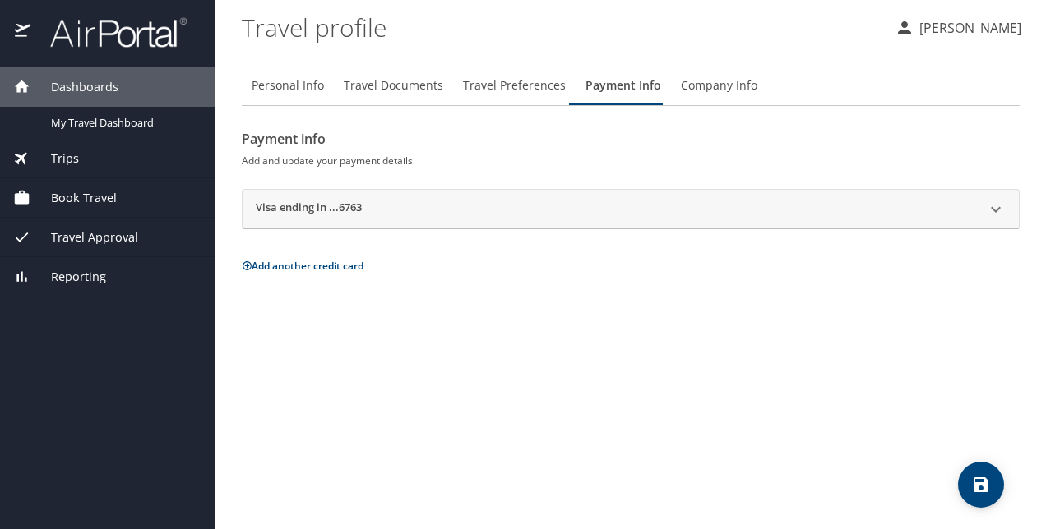
scroll to position [0, 0]
click at [488, 87] on span "Travel Preferences" at bounding box center [514, 86] width 103 height 21
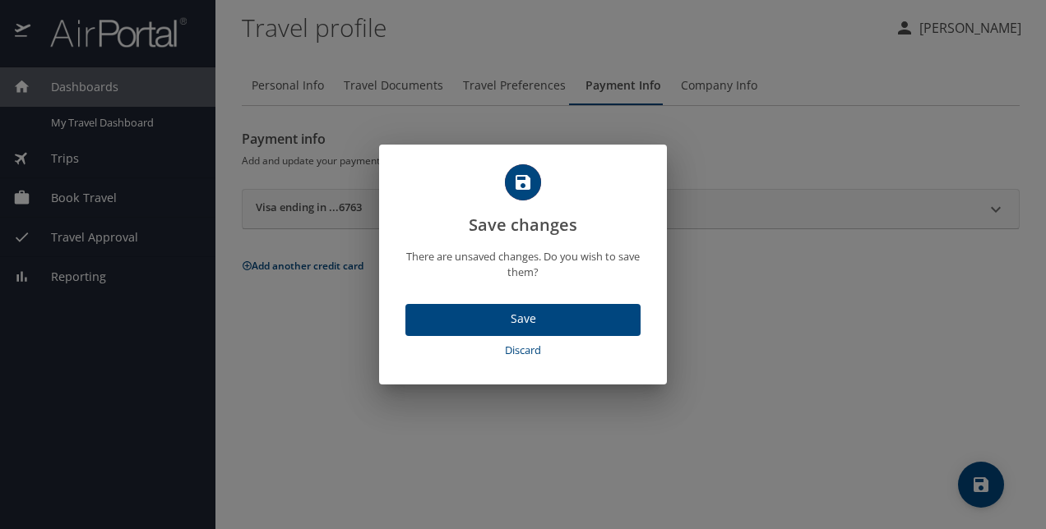
click at [559, 311] on span "Save" at bounding box center [522, 319] width 209 height 21
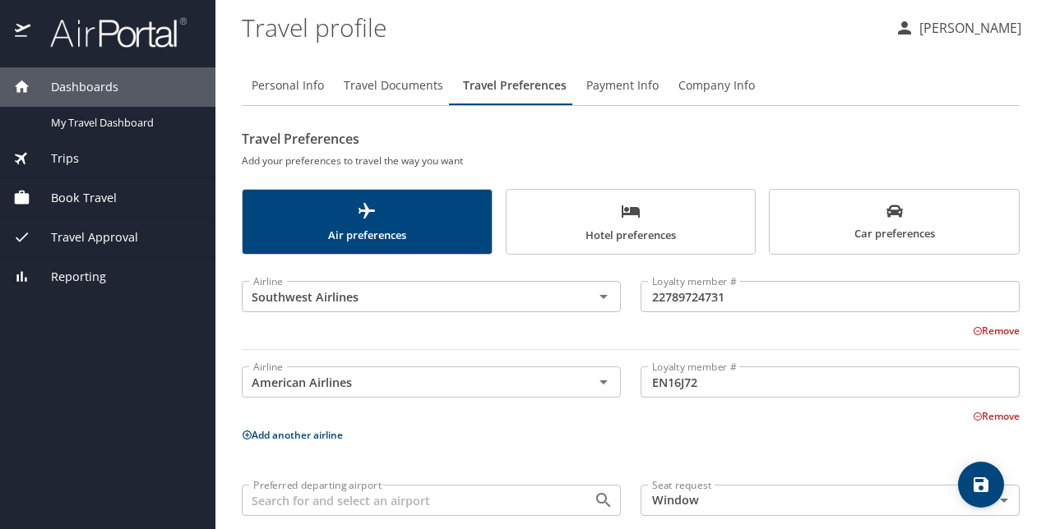
click at [73, 158] on span "Trips" at bounding box center [54, 159] width 49 height 18
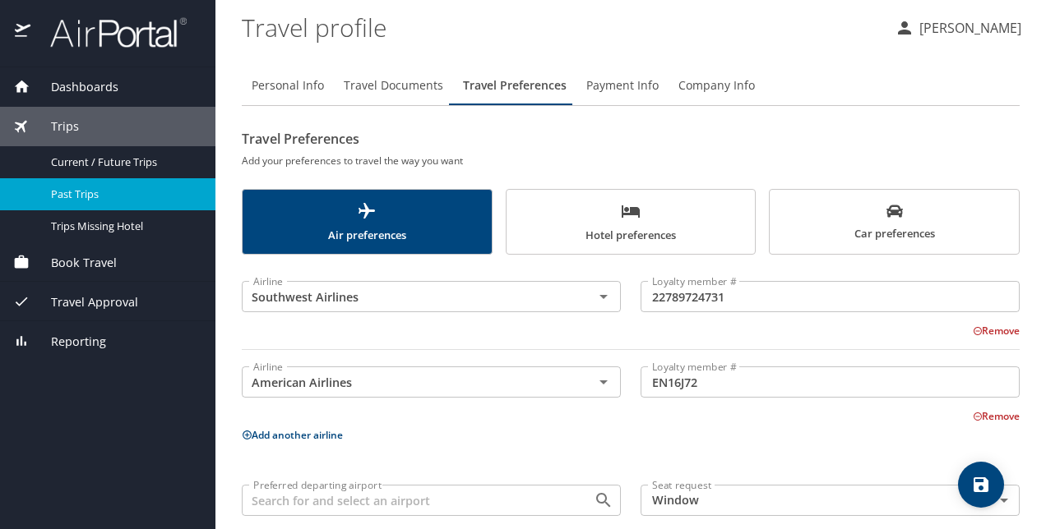
click at [81, 189] on span "Past Trips" at bounding box center [123, 195] width 145 height 16
